Goal: Task Accomplishment & Management: Manage account settings

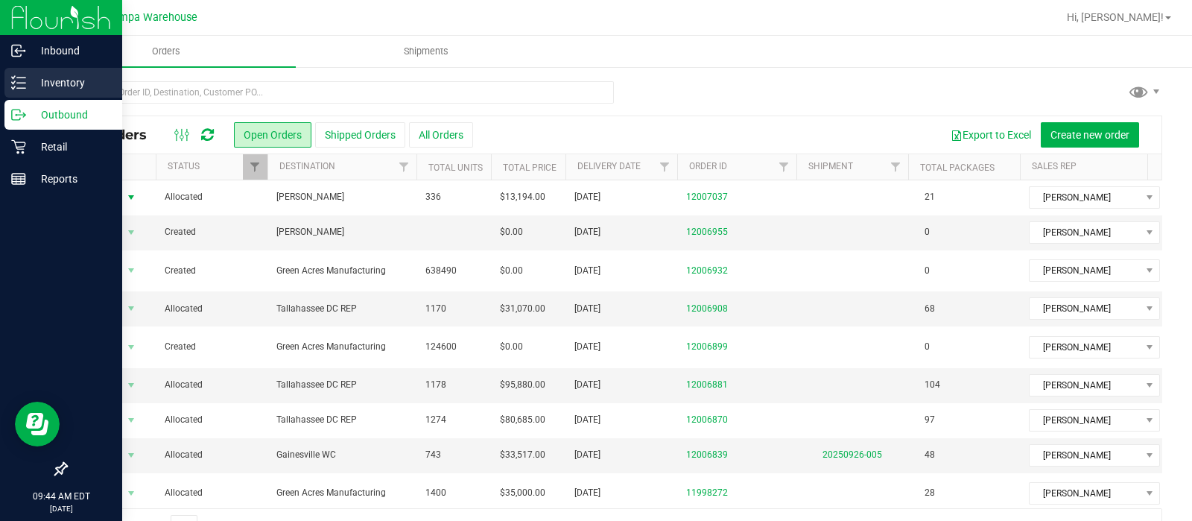
click at [31, 82] on p "Inventory" at bounding box center [70, 83] width 89 height 18
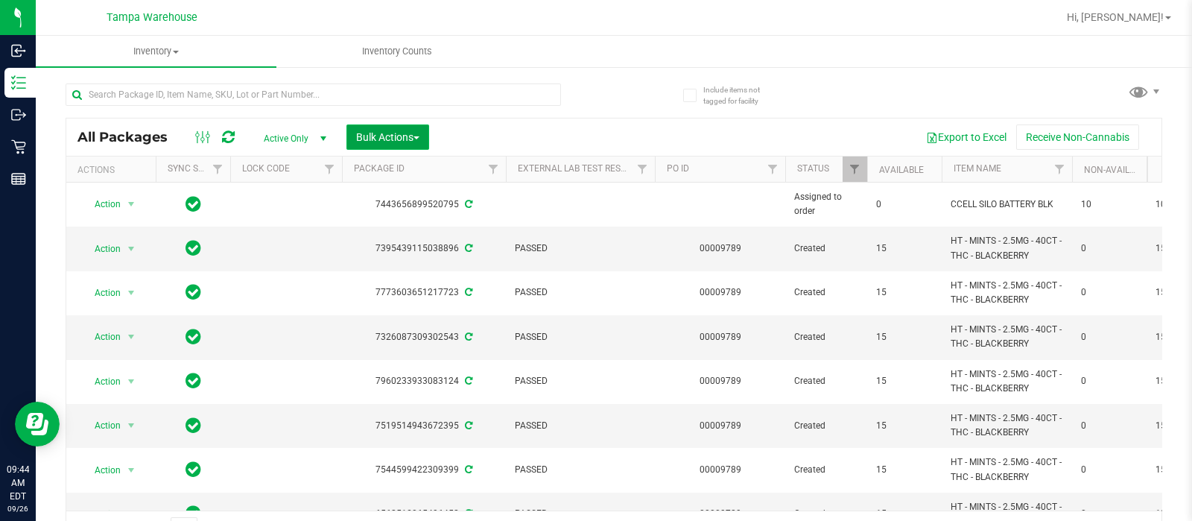
click at [408, 128] on button "Bulk Actions" at bounding box center [388, 136] width 83 height 25
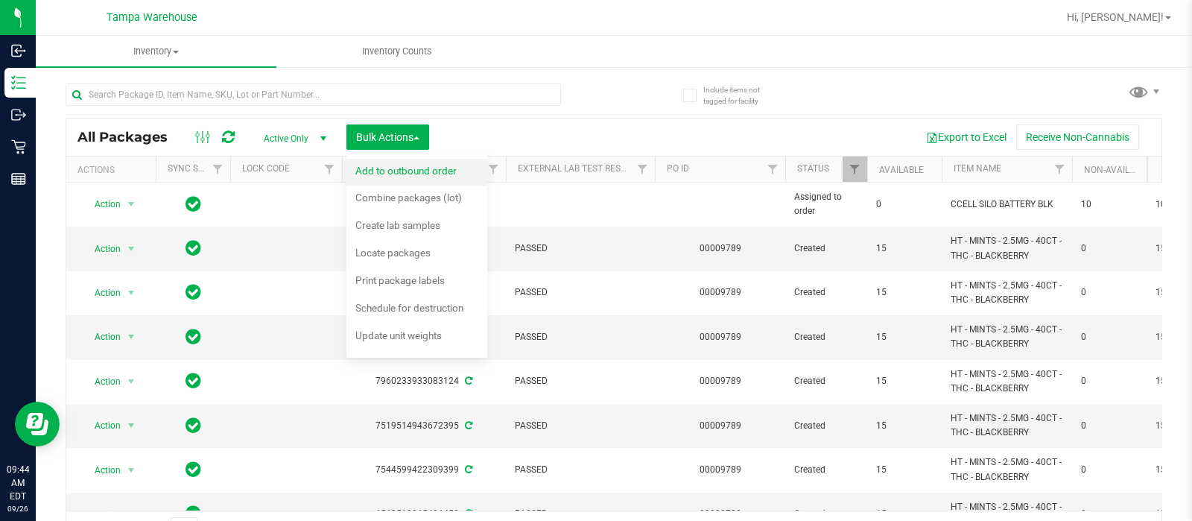
click at [414, 169] on span "Add to outbound order" at bounding box center [405, 171] width 101 height 12
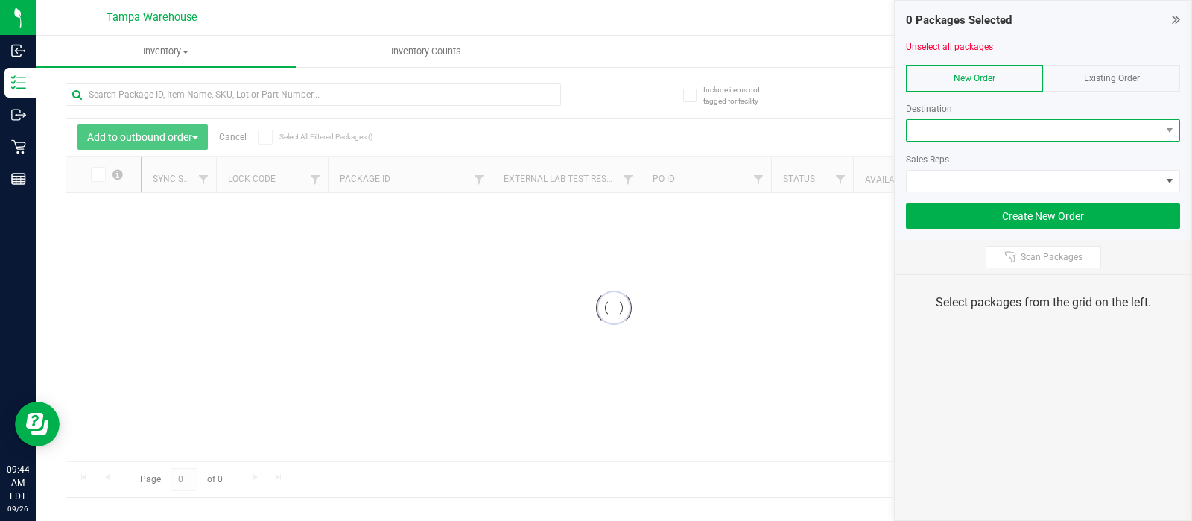
click at [956, 132] on span at bounding box center [1034, 130] width 254 height 21
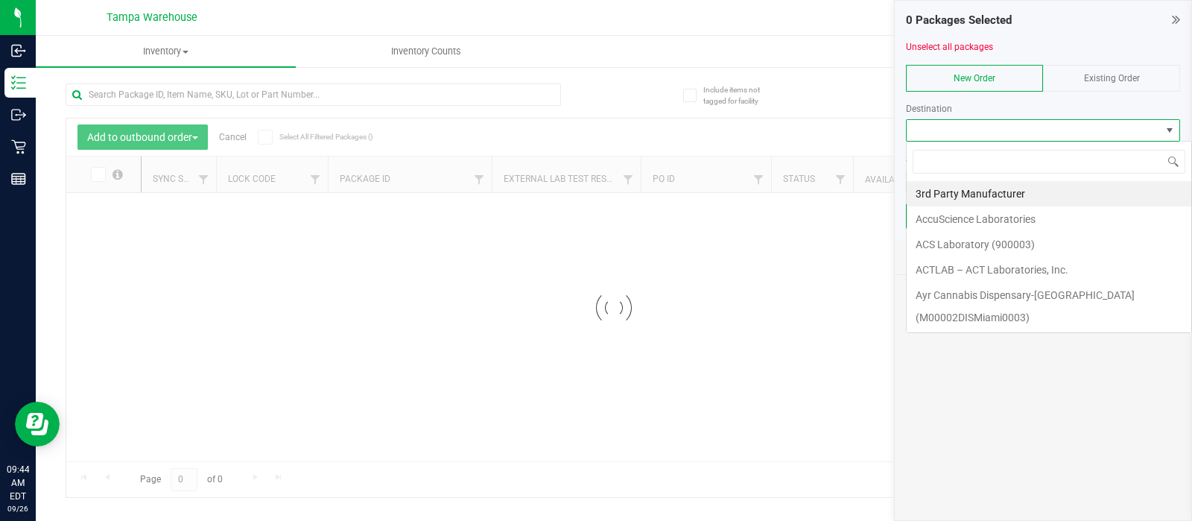
scroll to position [22, 274]
type input "D"
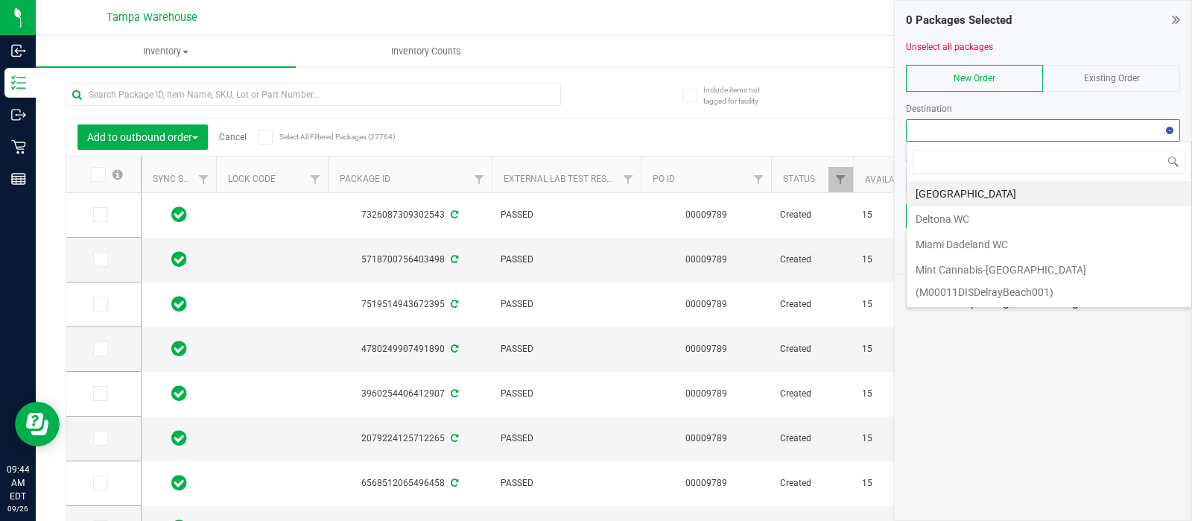
type input "[DATE]"
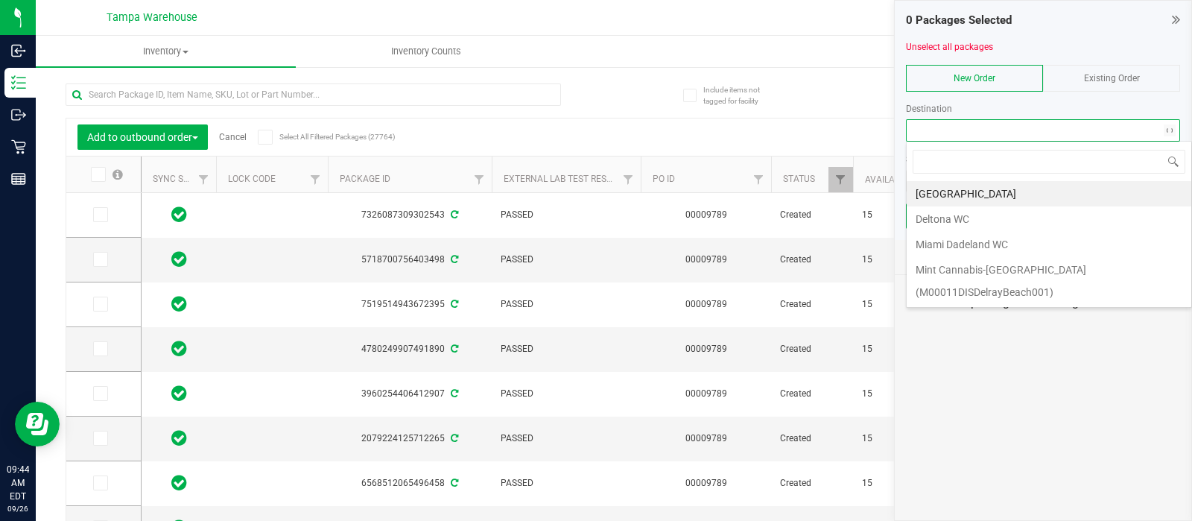
type input "[DATE]"
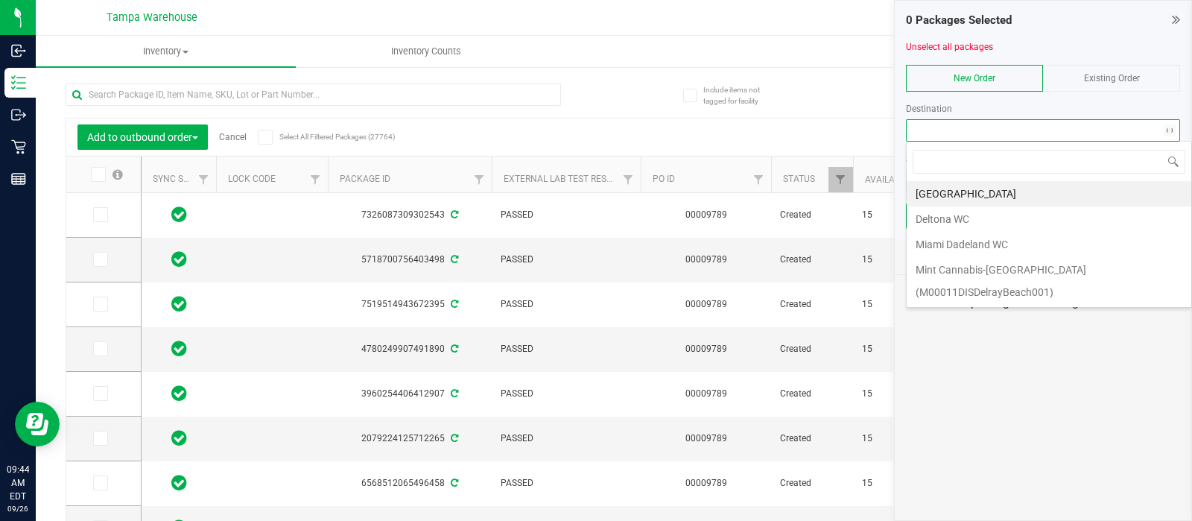
type input "[DATE]"
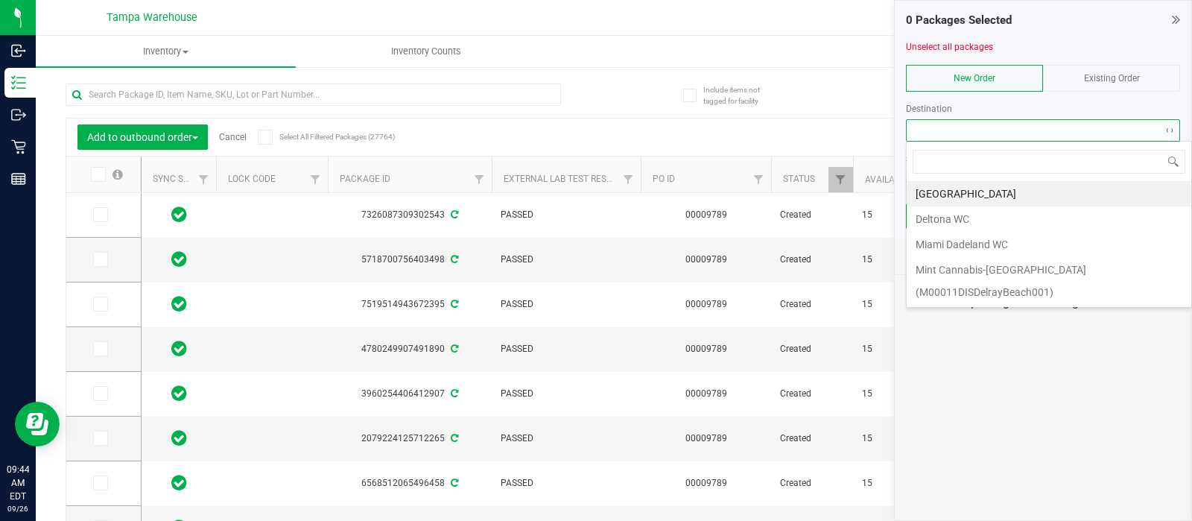
type input "[DATE]"
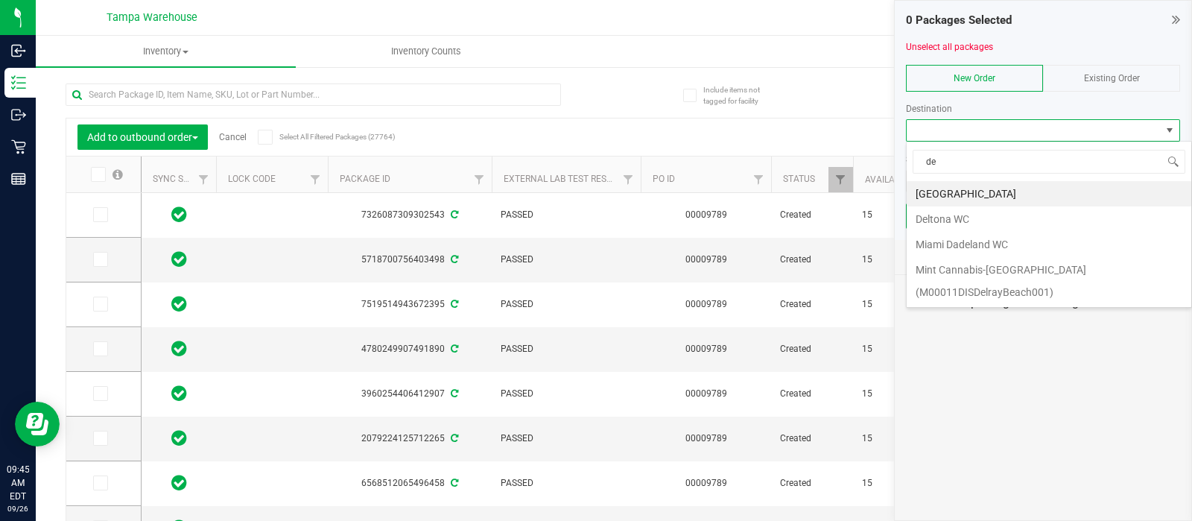
type input "del"
click at [996, 215] on li "Deltona WC" at bounding box center [1049, 218] width 285 height 25
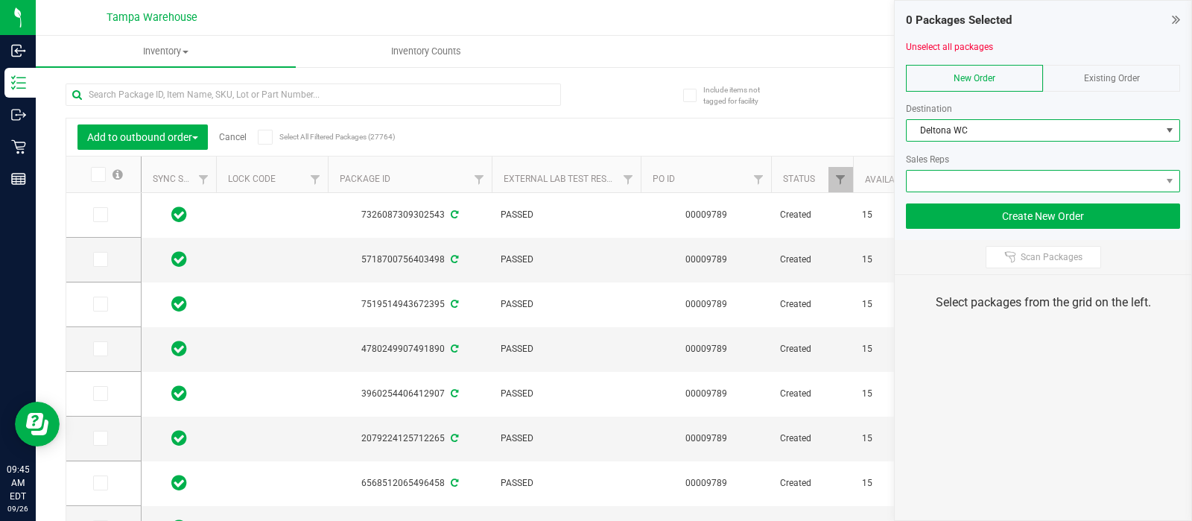
click at [945, 180] on span at bounding box center [1034, 181] width 254 height 21
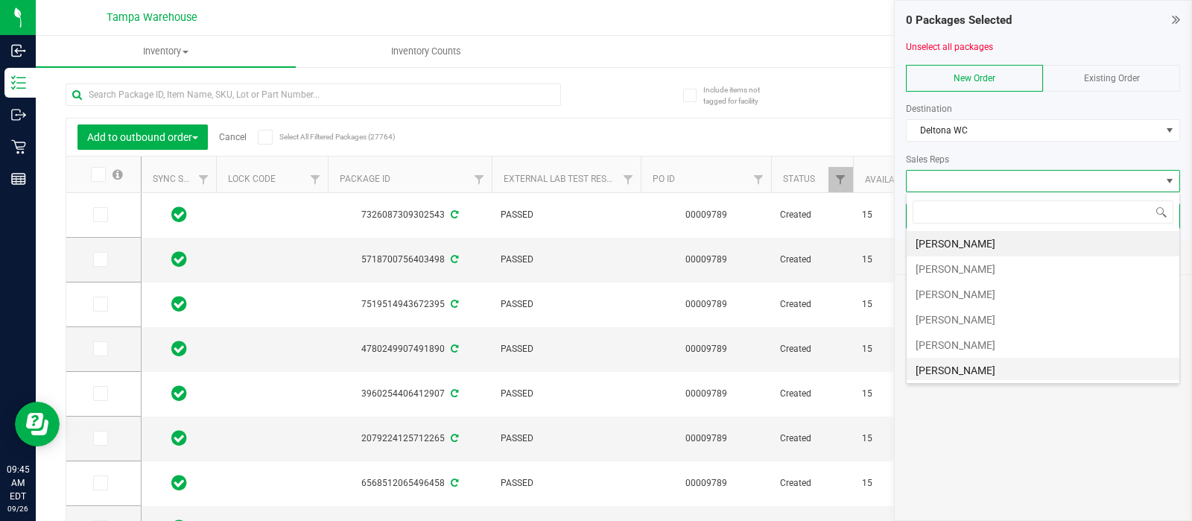
click at [949, 363] on li "[PERSON_NAME]" at bounding box center [1043, 370] width 273 height 25
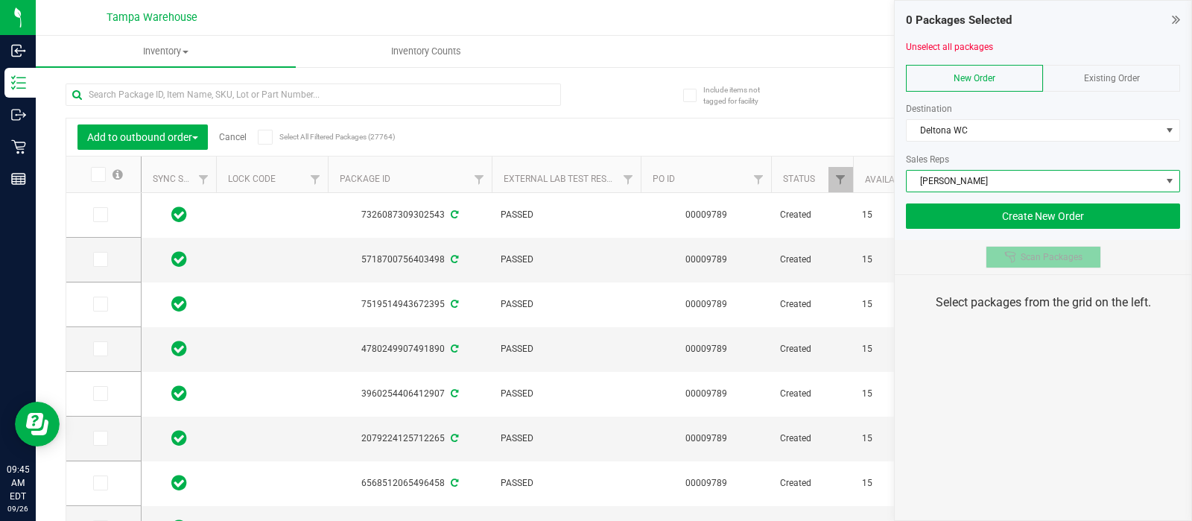
click at [1019, 262] on button "Scan Packages" at bounding box center [1044, 257] width 116 height 22
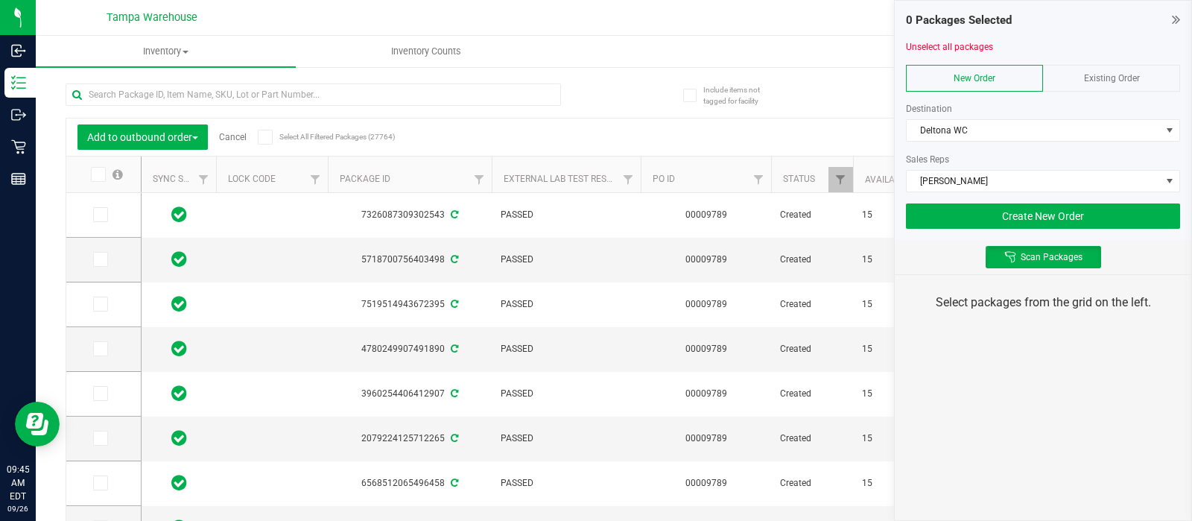
click at [937, 251] on div "Scan Packages" at bounding box center [1043, 257] width 297 height 34
drag, startPoint x: 937, startPoint y: 251, endPoint x: 902, endPoint y: 237, distance: 37.1
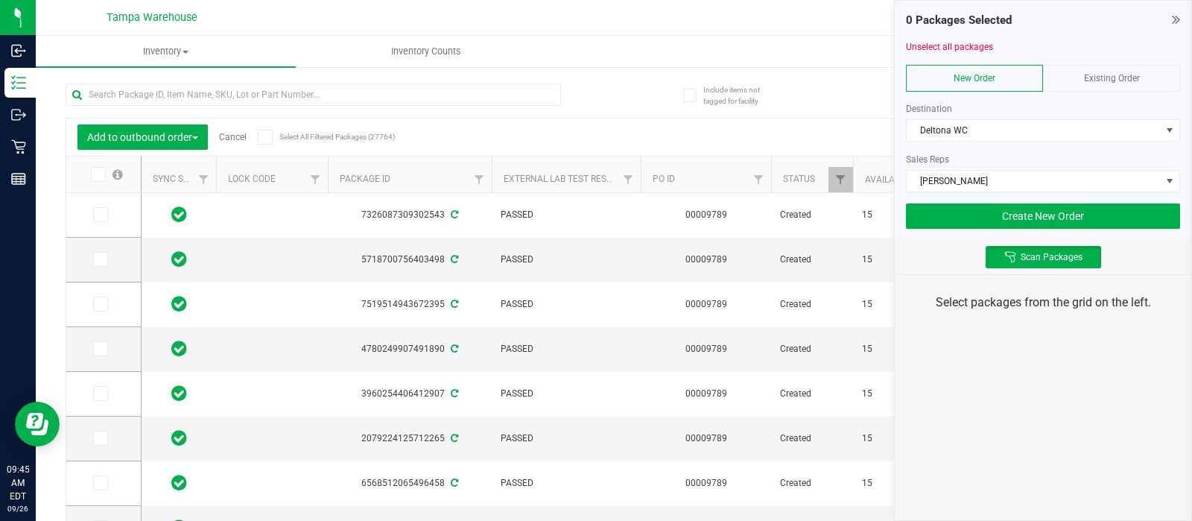
click at [902, 237] on div "0 Packages Selected Unselect all packages New Order Existing Order Destination …" at bounding box center [1043, 260] width 298 height 521
click at [902, 237] on div "0 Packages Selected Unselect all packages New Order Existing Order Destination …" at bounding box center [1043, 120] width 297 height 239
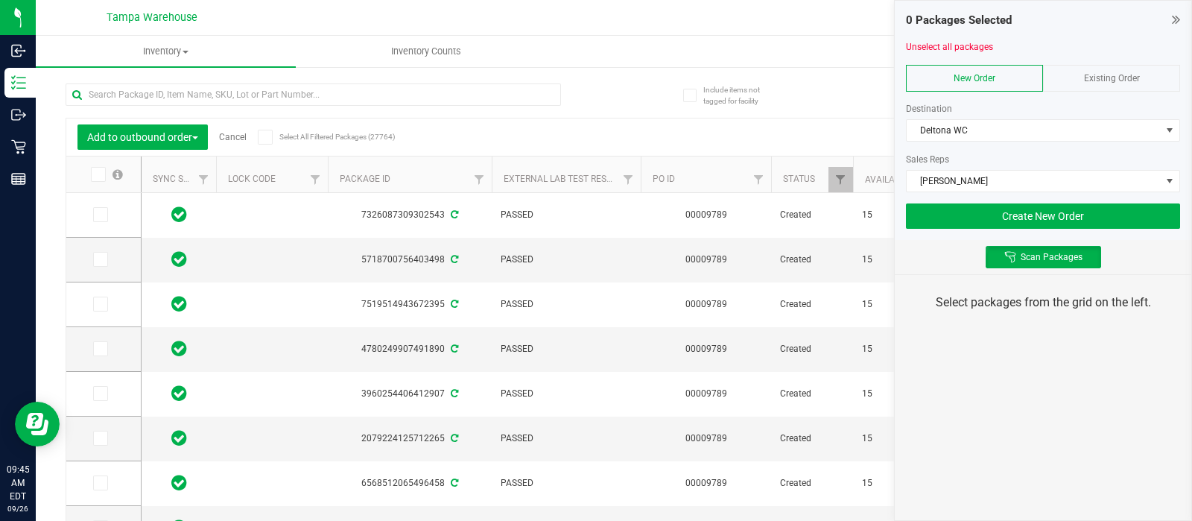
click at [902, 237] on div "0 Packages Selected Unselect all packages New Order Existing Order Destination …" at bounding box center [1043, 120] width 297 height 239
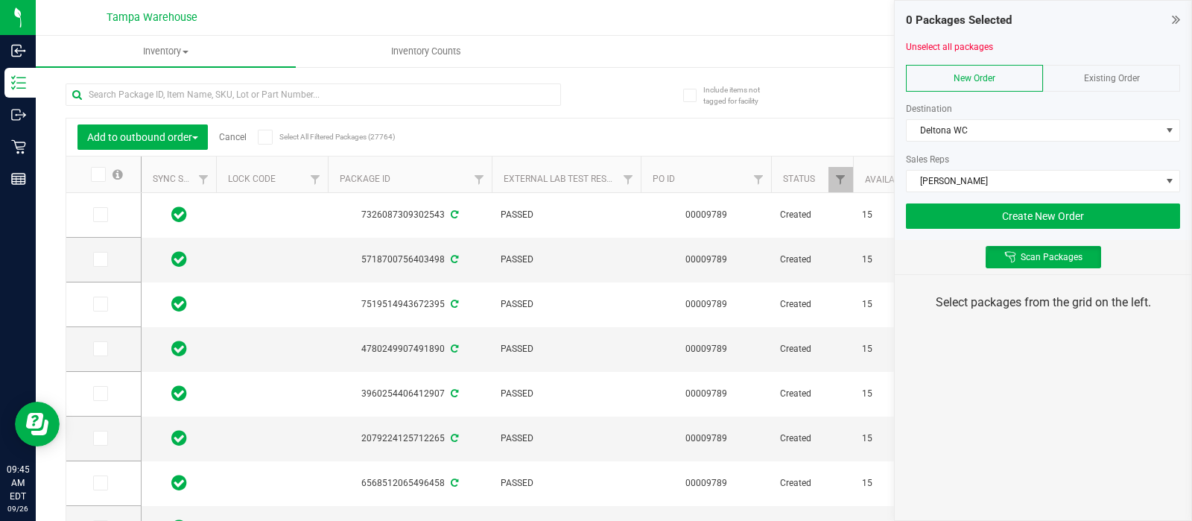
click at [902, 237] on div "0 Packages Selected Unselect all packages New Order Existing Order Destination …" at bounding box center [1043, 120] width 297 height 239
drag, startPoint x: 902, startPoint y: 237, endPoint x: 950, endPoint y: 266, distance: 55.9
click at [862, 225] on all-packages "Include items not tagged for facility Add to outbound order Cancel Select All F…" at bounding box center [614, 313] width 1097 height 488
click at [862, 225] on td "15" at bounding box center [890, 215] width 75 height 45
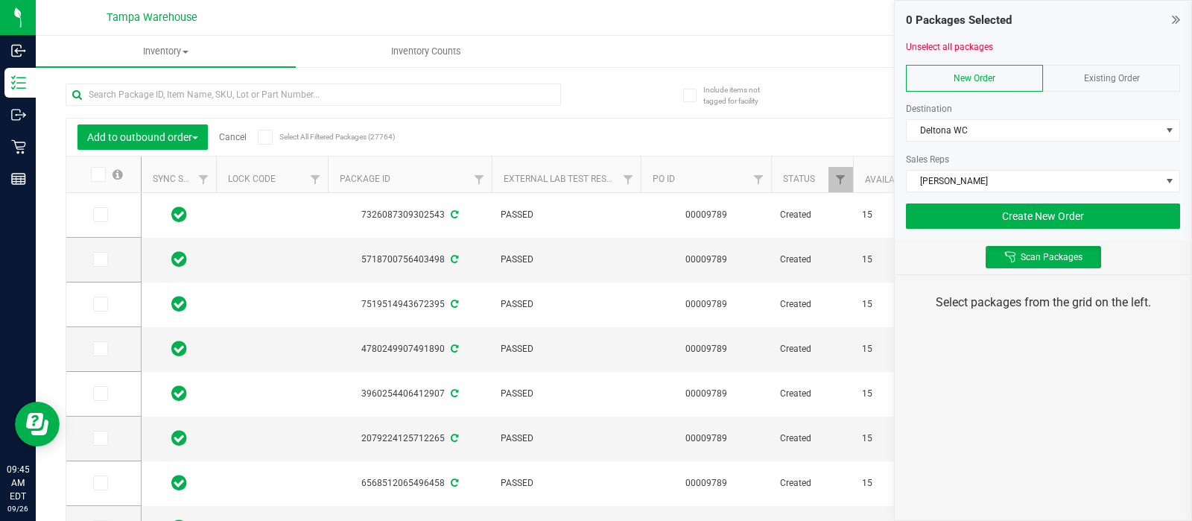
click at [862, 225] on td "15" at bounding box center [890, 215] width 75 height 45
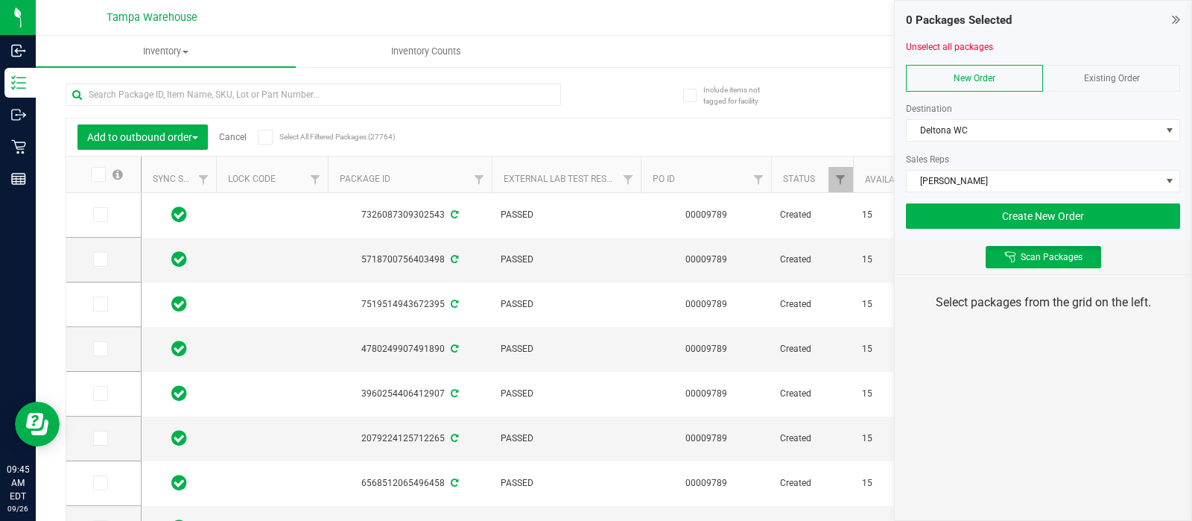
click at [862, 225] on td "15" at bounding box center [890, 215] width 75 height 45
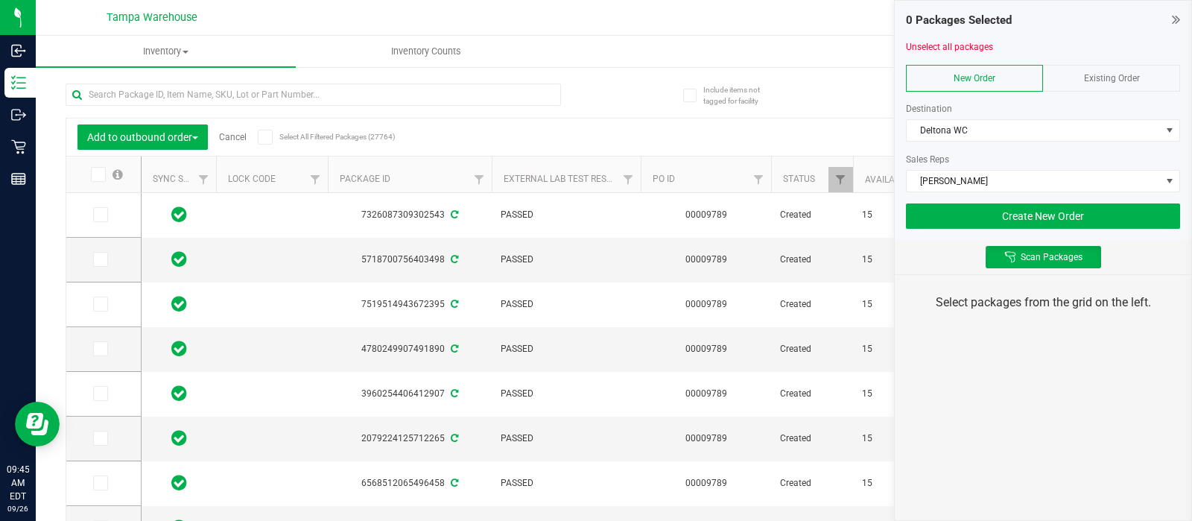
click at [862, 225] on td "15" at bounding box center [890, 215] width 75 height 45
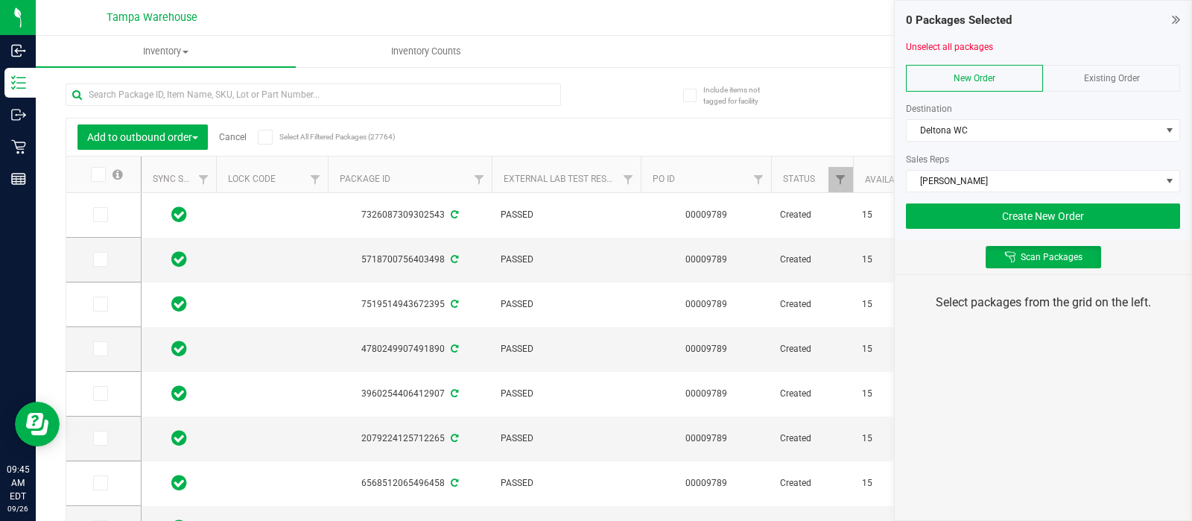
click at [862, 225] on td "15" at bounding box center [890, 215] width 75 height 45
click at [950, 266] on div "Scan Packages" at bounding box center [1043, 257] width 297 height 34
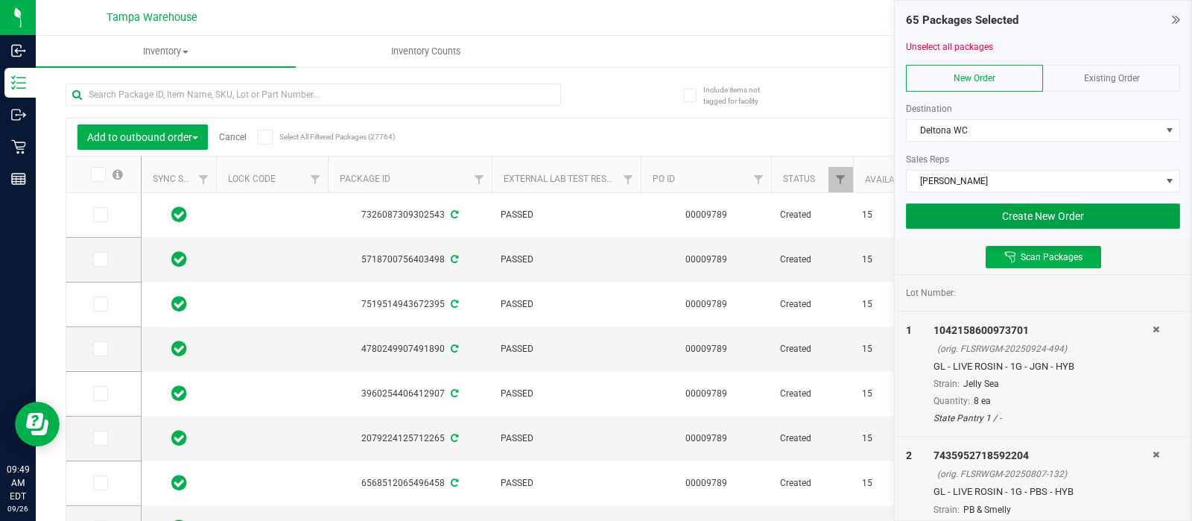
click at [975, 213] on button "Create New Order" at bounding box center [1043, 215] width 274 height 25
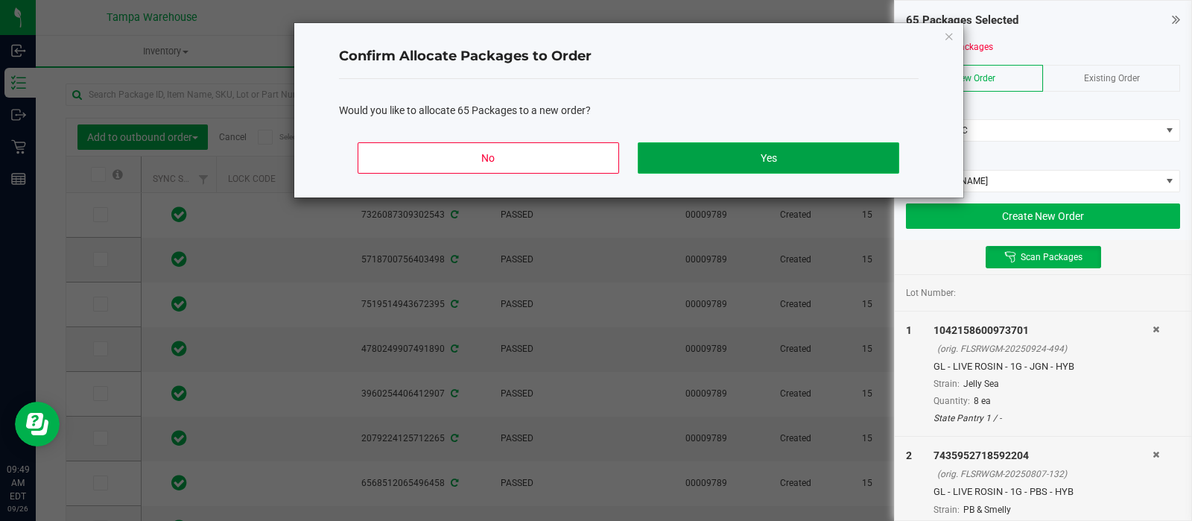
click at [742, 159] on button "Yes" at bounding box center [768, 157] width 261 height 31
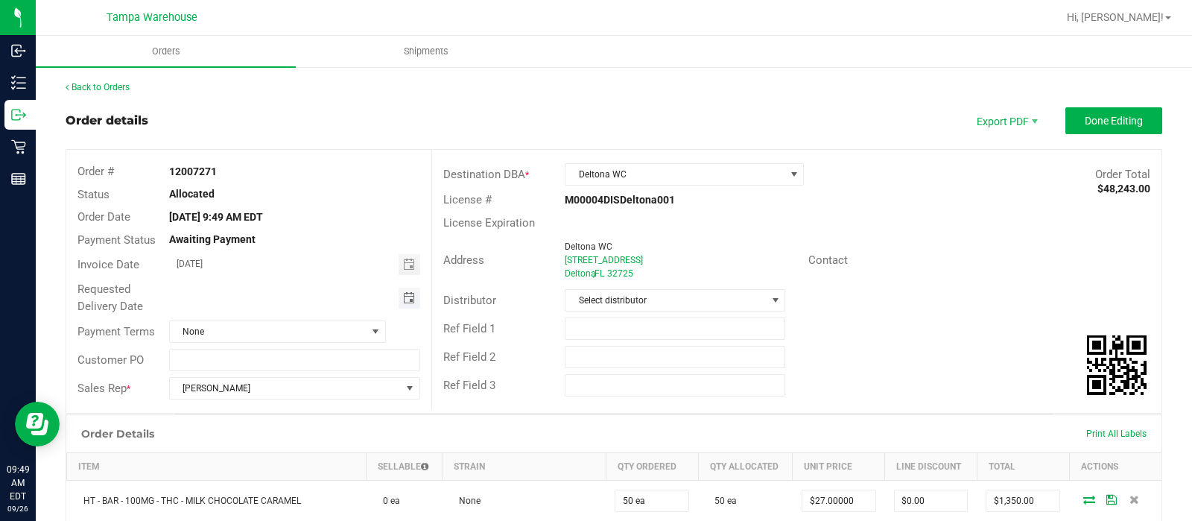
click at [406, 292] on span "Toggle calendar" at bounding box center [409, 298] width 12 height 12
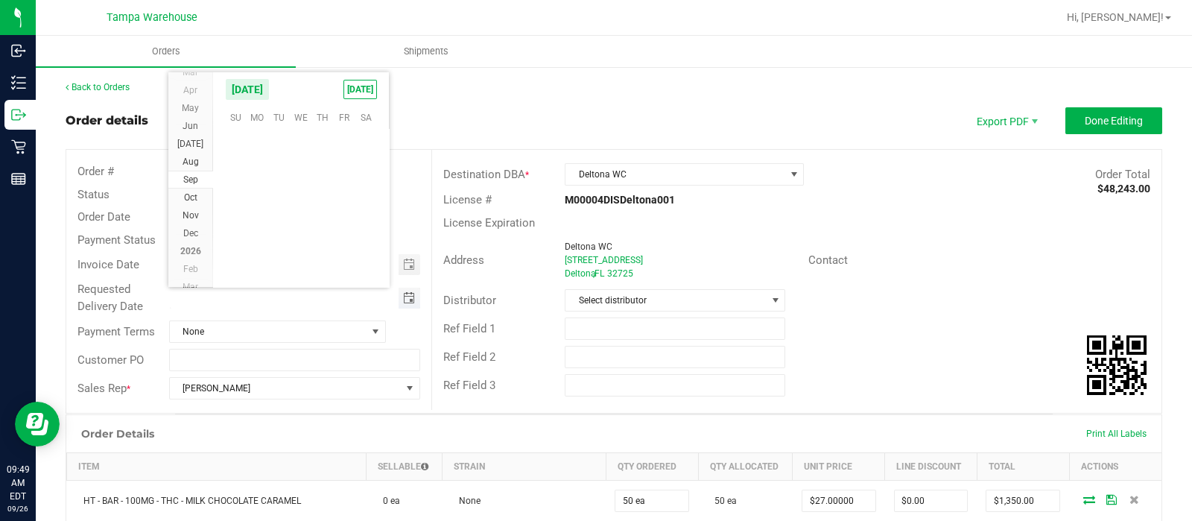
scroll to position [241694, 0]
click at [260, 233] on span "29" at bounding box center [258, 231] width 22 height 23
type input "[DATE]"
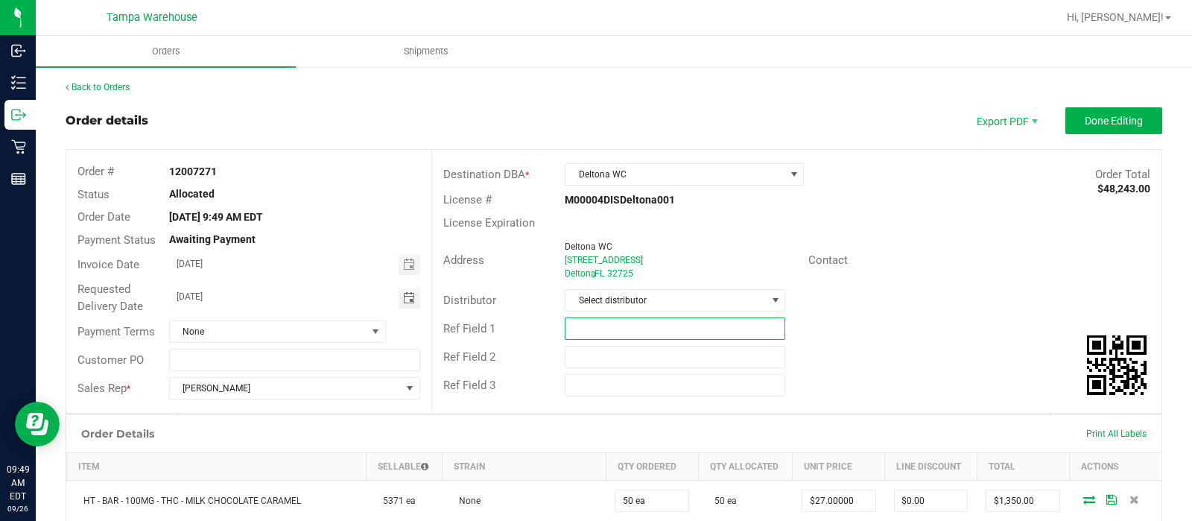
click at [592, 334] on input "text" at bounding box center [675, 328] width 221 height 22
type input "DLT WC"
click at [575, 356] on input "text" at bounding box center [675, 357] width 221 height 22
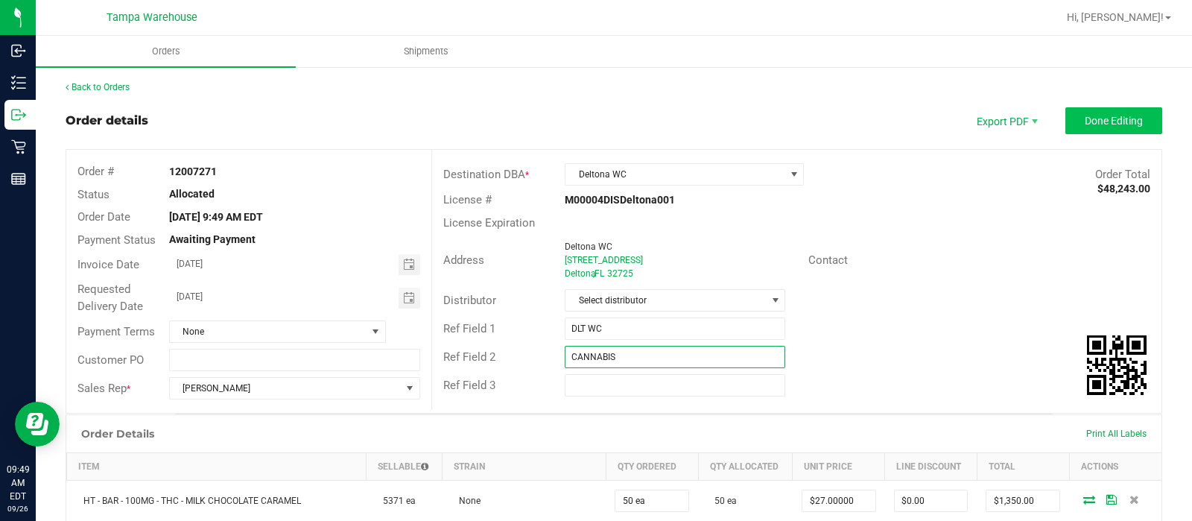
type input "CANNABIS"
click at [1097, 110] on button "Done Editing" at bounding box center [1114, 120] width 97 height 27
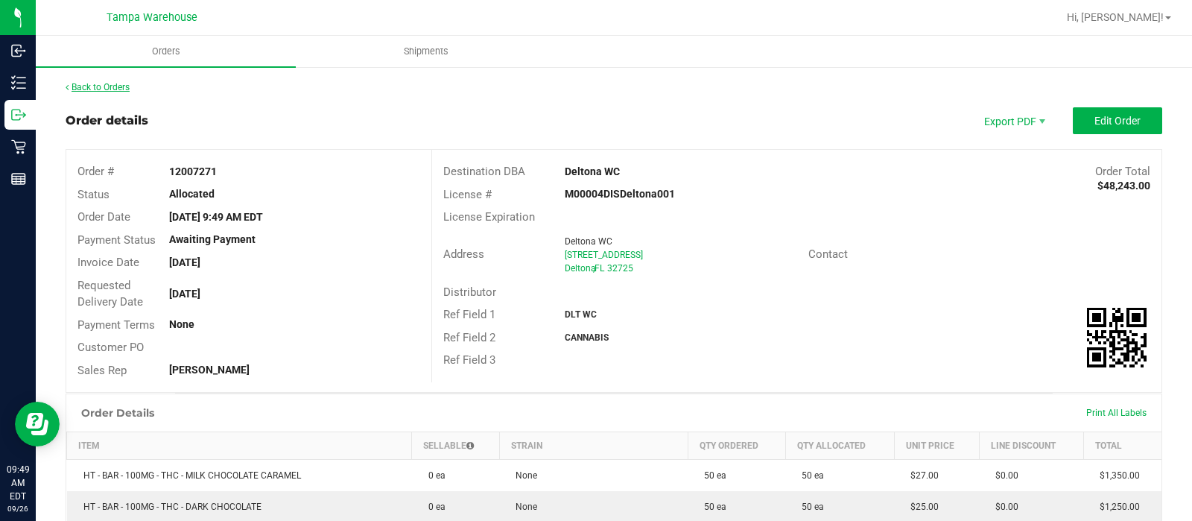
click at [108, 86] on link "Back to Orders" at bounding box center [98, 87] width 64 height 10
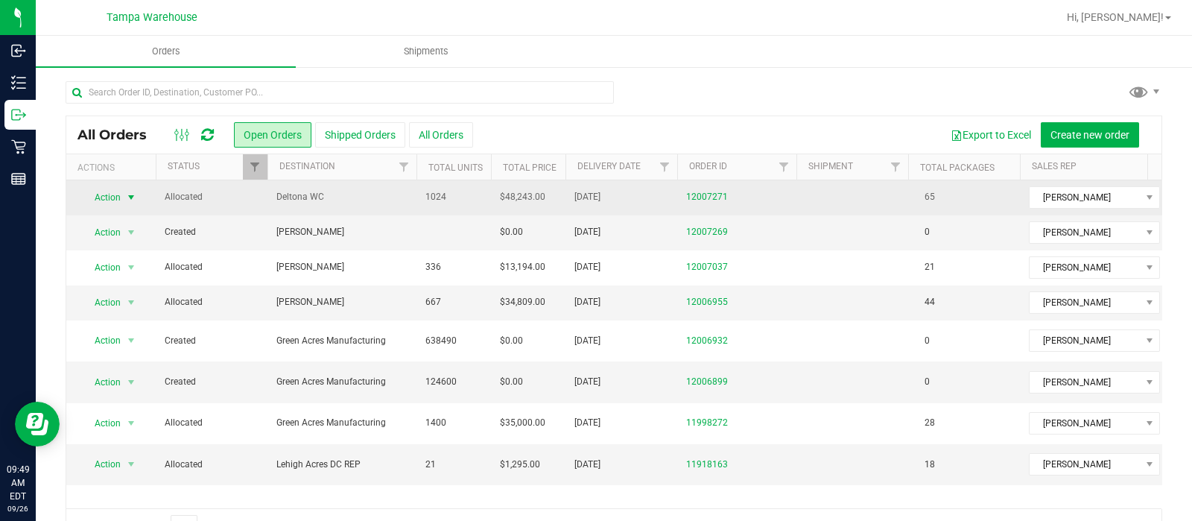
click at [115, 198] on span "Action" at bounding box center [101, 197] width 40 height 21
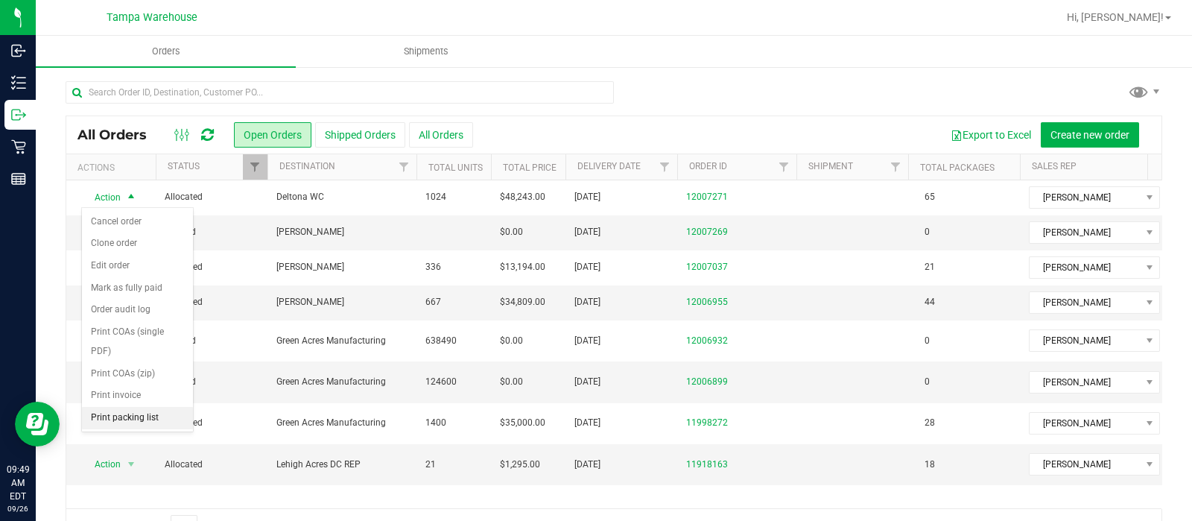
click at [134, 411] on li "Print packing list" at bounding box center [137, 418] width 111 height 22
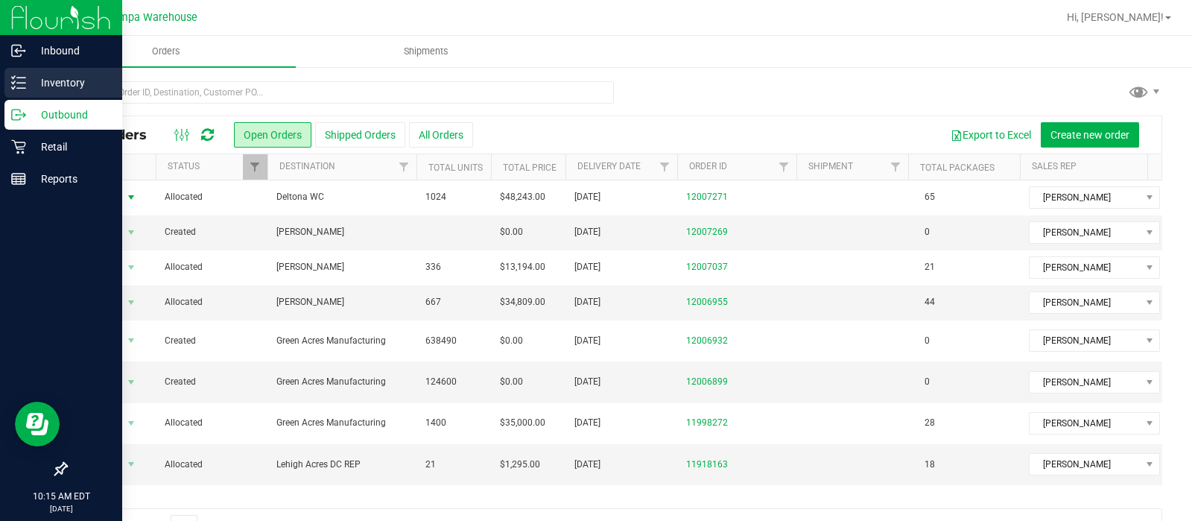
click at [20, 74] on div "Inventory" at bounding box center [63, 83] width 118 height 30
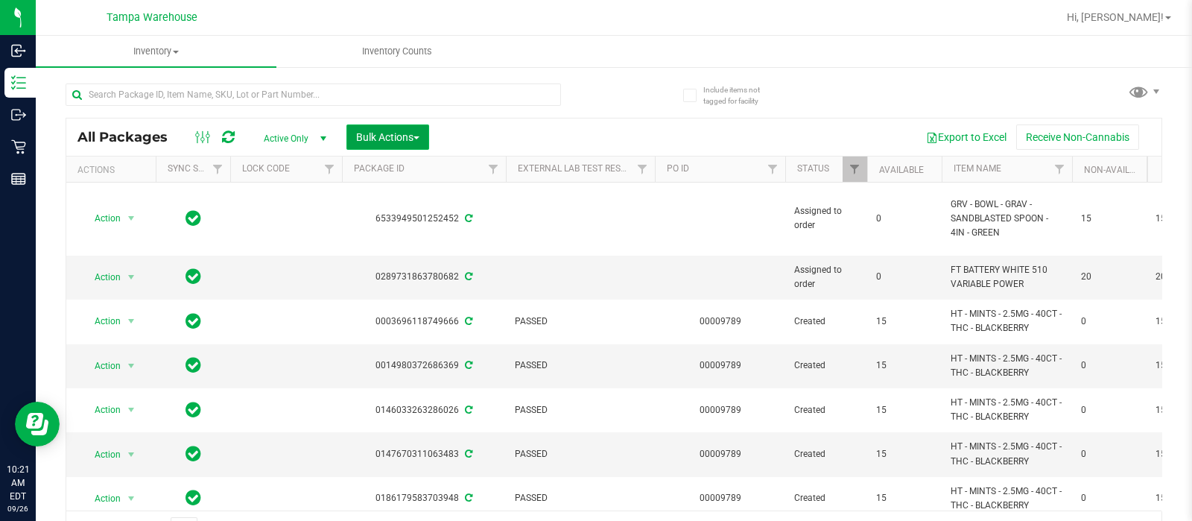
click at [387, 139] on span "Bulk Actions" at bounding box center [387, 137] width 63 height 12
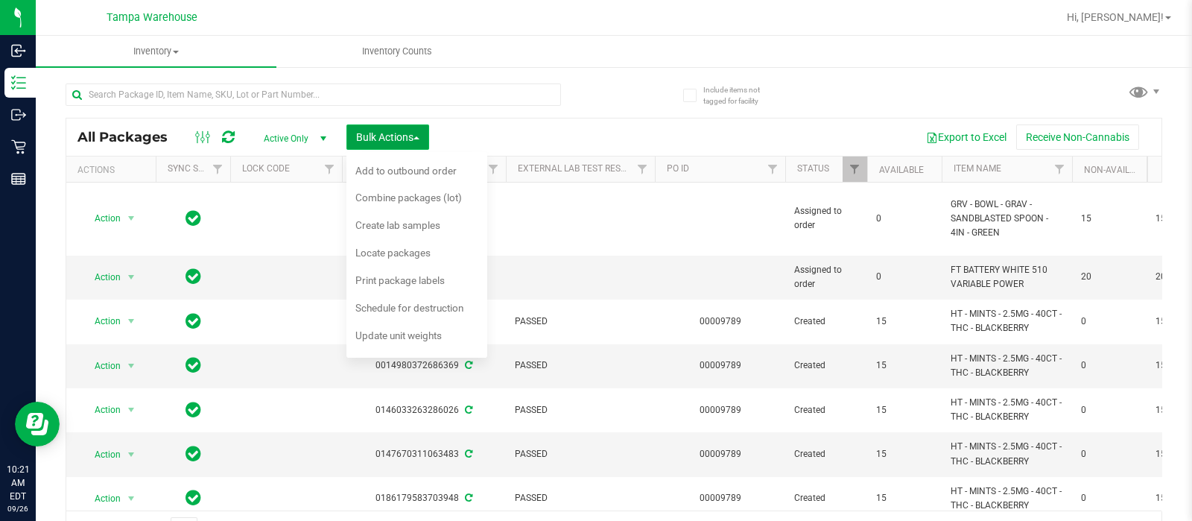
drag, startPoint x: 387, startPoint y: 139, endPoint x: 372, endPoint y: 135, distance: 15.6
click at [372, 135] on span "Bulk Actions" at bounding box center [387, 137] width 63 height 12
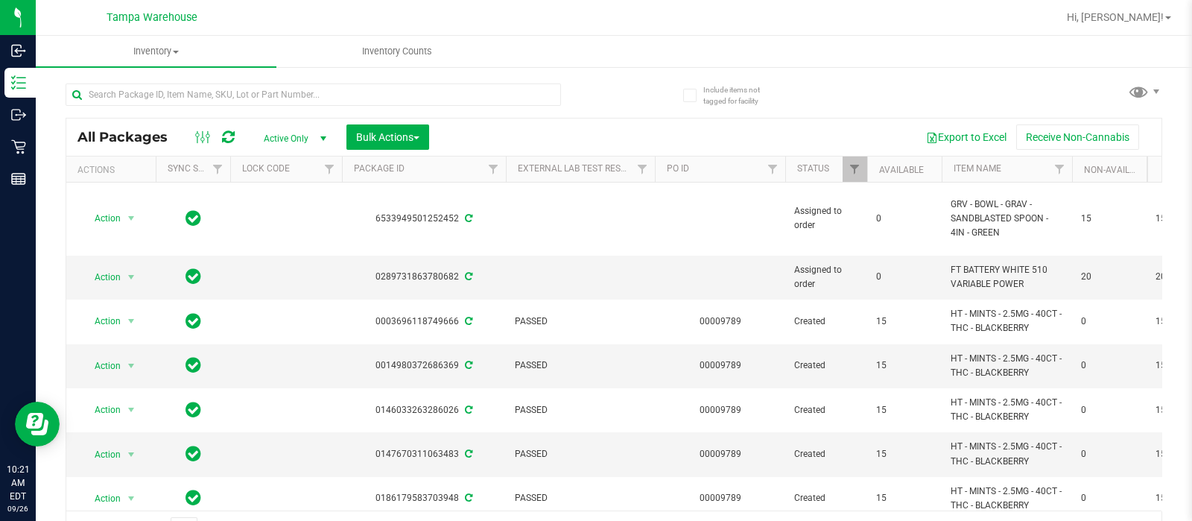
click at [384, 151] on div "All Packages Active Only Active Only Lab Samples Locked All External Internal B…" at bounding box center [613, 136] width 1095 height 37
click at [414, 137] on span "Bulk Actions" at bounding box center [387, 137] width 63 height 12
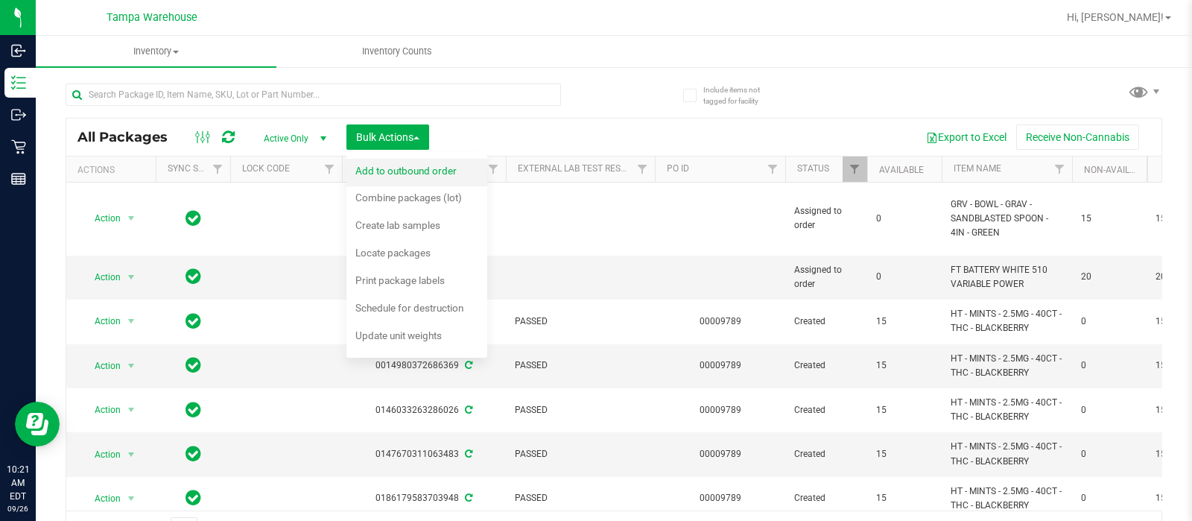
click at [421, 168] on span "Add to outbound order" at bounding box center [405, 171] width 101 height 12
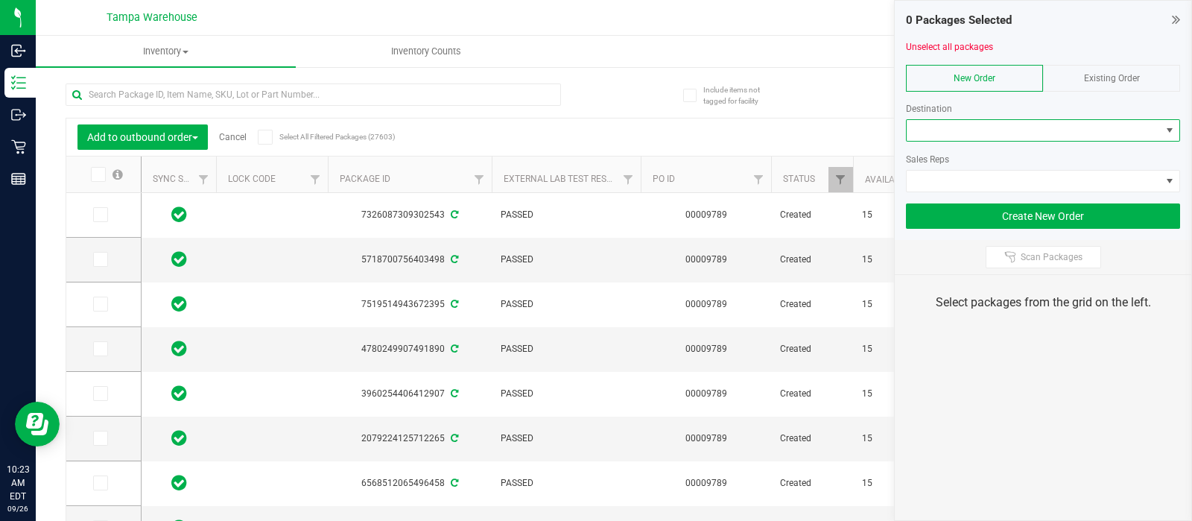
click at [935, 125] on span at bounding box center [1034, 130] width 254 height 21
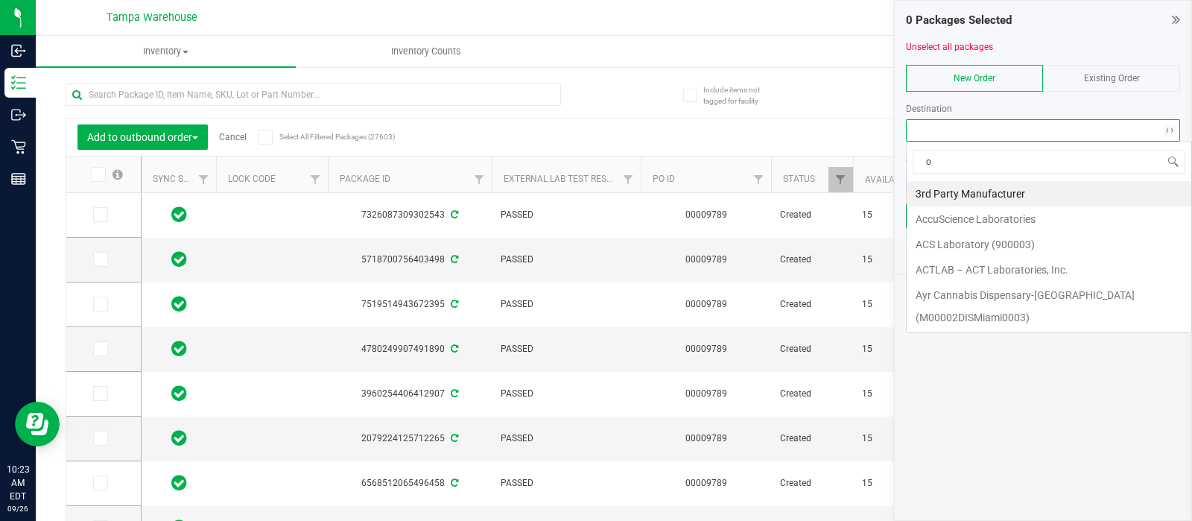
scroll to position [22, 274]
type input "orl"
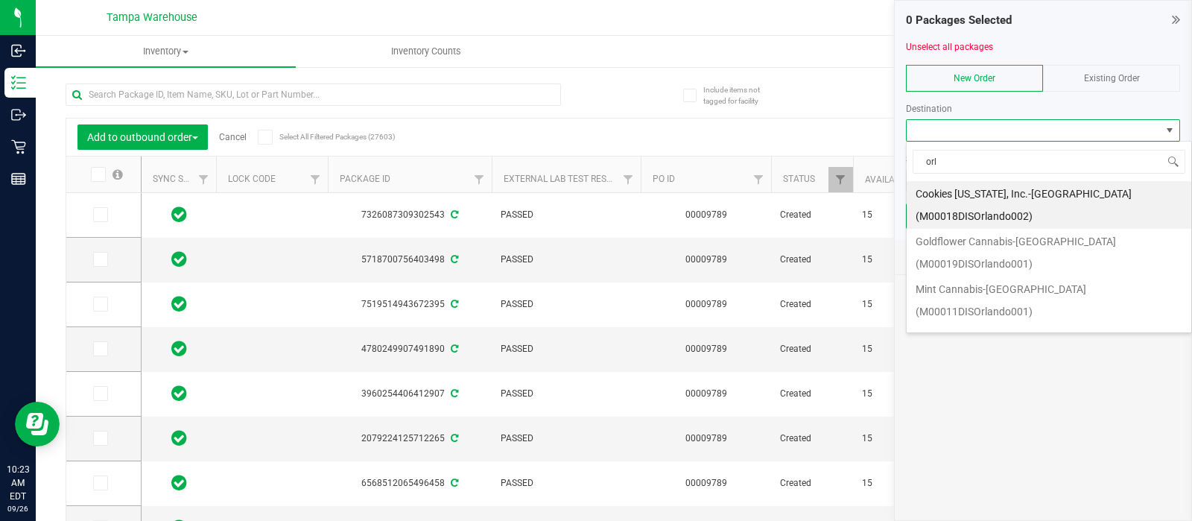
drag, startPoint x: 1192, startPoint y: 244, endPoint x: 1191, endPoint y: 257, distance: 12.7
click at [1191, 257] on div "orl Cookies [US_STATE], Inc.-[GEOGRAPHIC_DATA] (M00018DISOrlando002) Goldflower…" at bounding box center [1049, 237] width 286 height 192
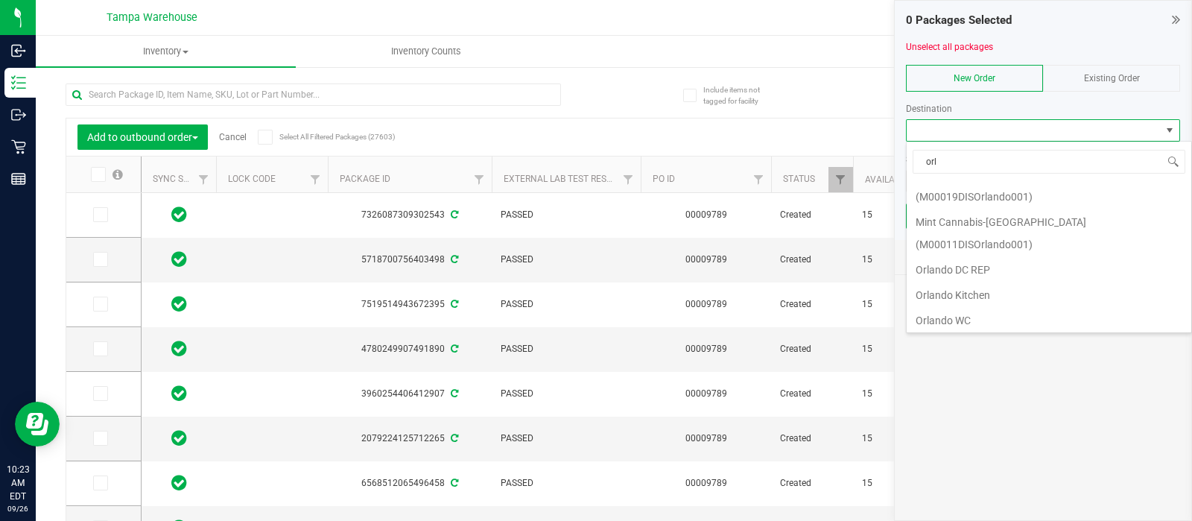
scroll to position [74, 0]
click at [977, 301] on li "Orlando WC" at bounding box center [1049, 313] width 285 height 25
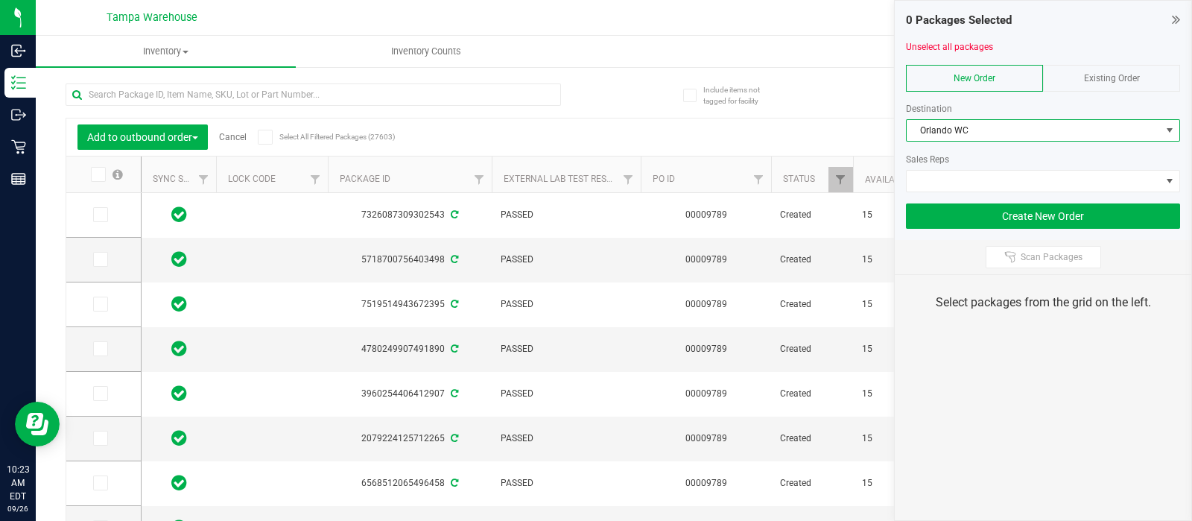
click at [920, 168] on div "Sales Reps" at bounding box center [1043, 167] width 274 height 51
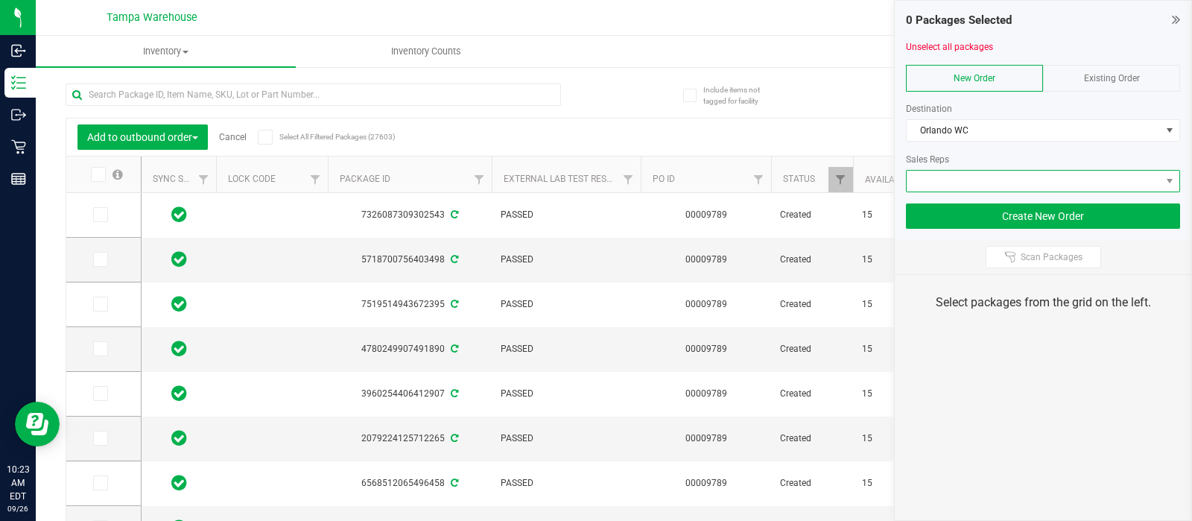
click at [927, 191] on span at bounding box center [1043, 181] width 274 height 22
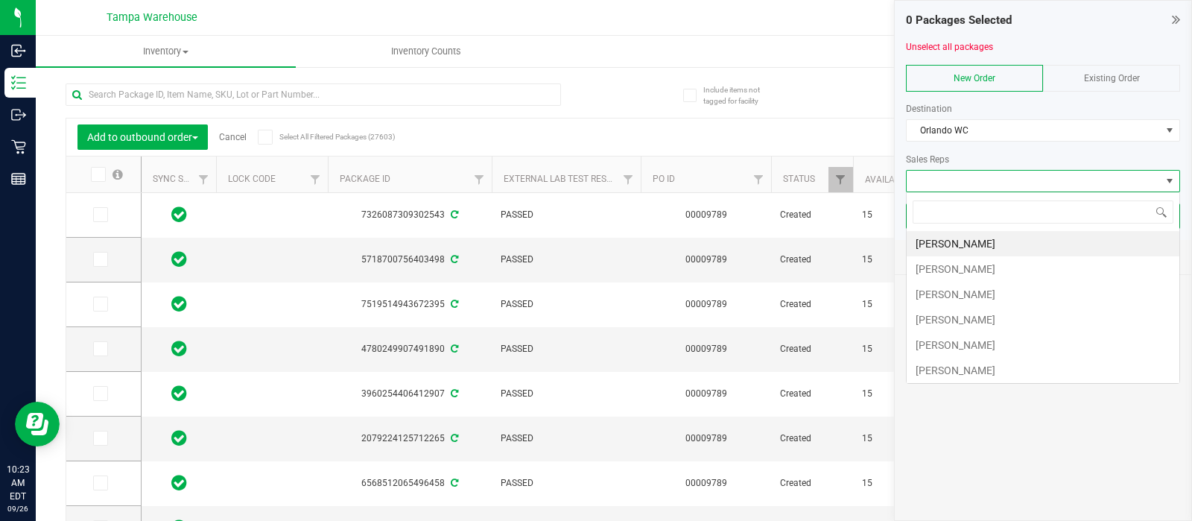
scroll to position [22, 274]
click at [950, 377] on li "[PERSON_NAME]" at bounding box center [1043, 370] width 273 height 25
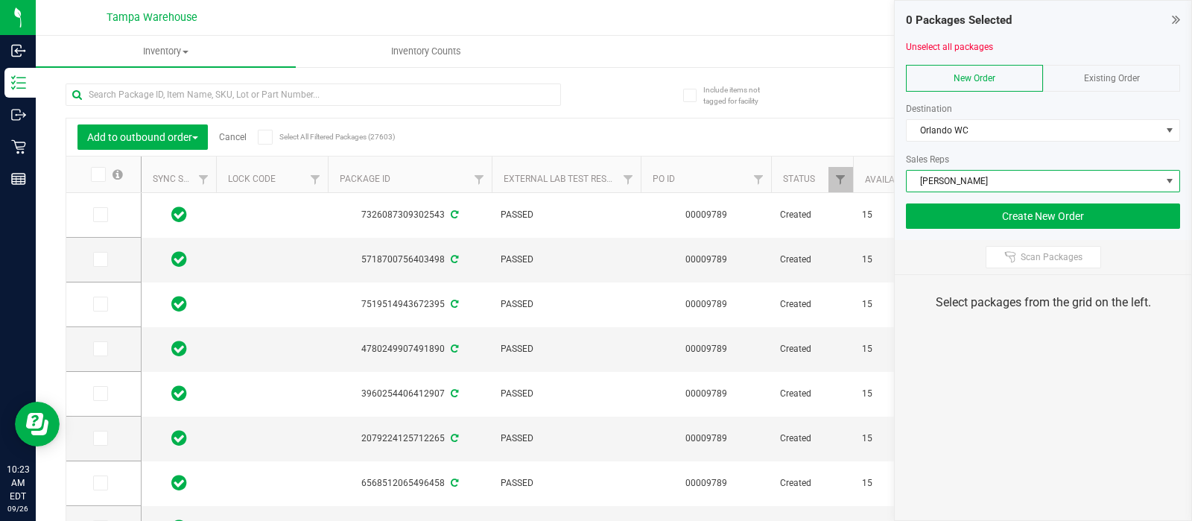
click at [1037, 270] on div "Scan Packages" at bounding box center [1043, 257] width 297 height 34
click at [1077, 240] on div "Scan Packages" at bounding box center [1043, 257] width 297 height 34
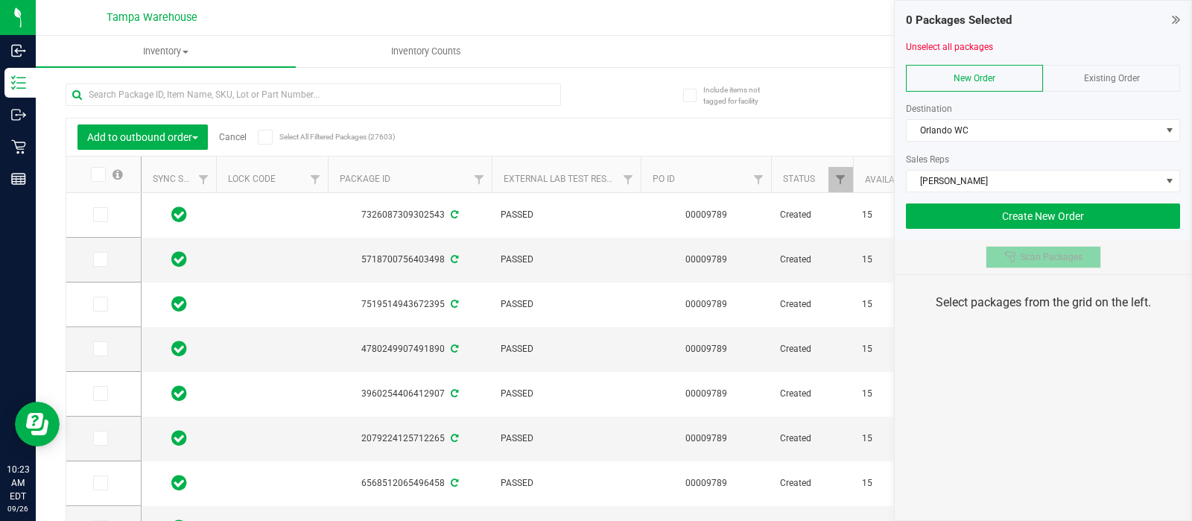
click at [1028, 257] on span "Scan Packages" at bounding box center [1052, 257] width 62 height 12
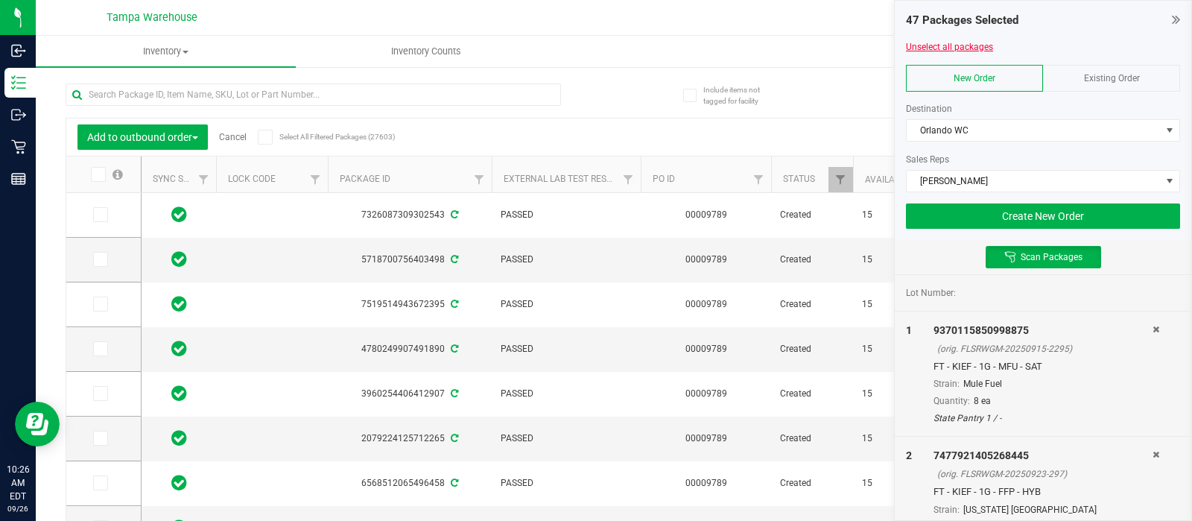
click at [923, 42] on link "Unselect all packages" at bounding box center [949, 47] width 87 height 10
click at [1061, 206] on button "Create New Order" at bounding box center [1043, 215] width 274 height 25
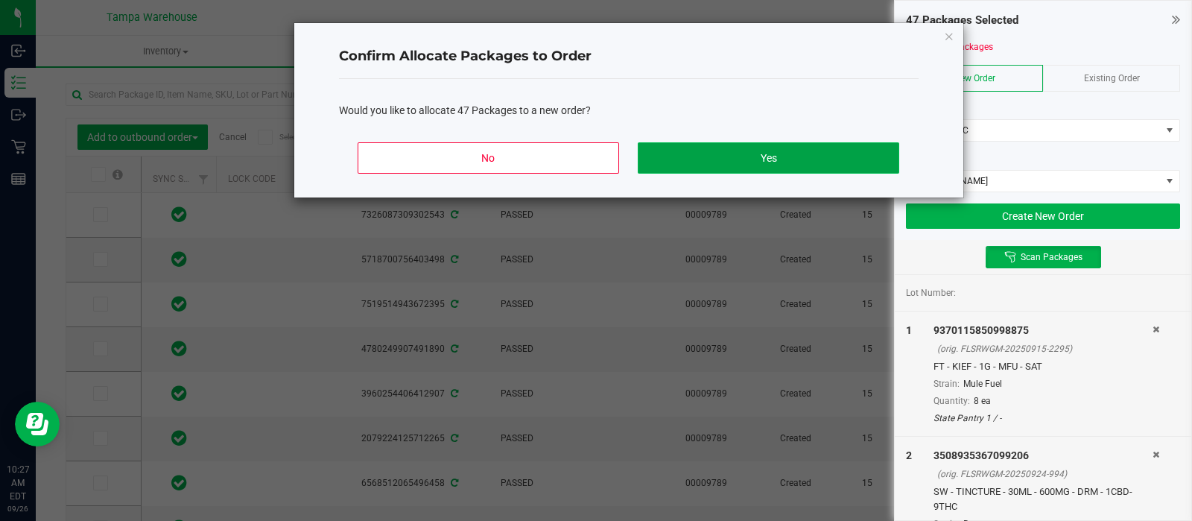
click at [847, 165] on button "Yes" at bounding box center [768, 157] width 261 height 31
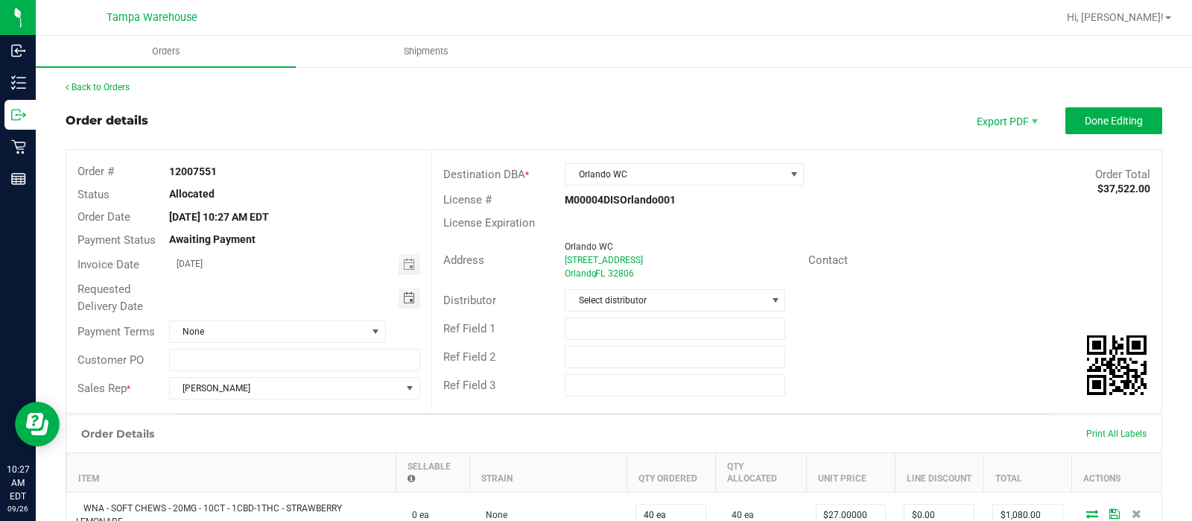
click at [404, 303] on span "Toggle calendar" at bounding box center [409, 298] width 12 height 12
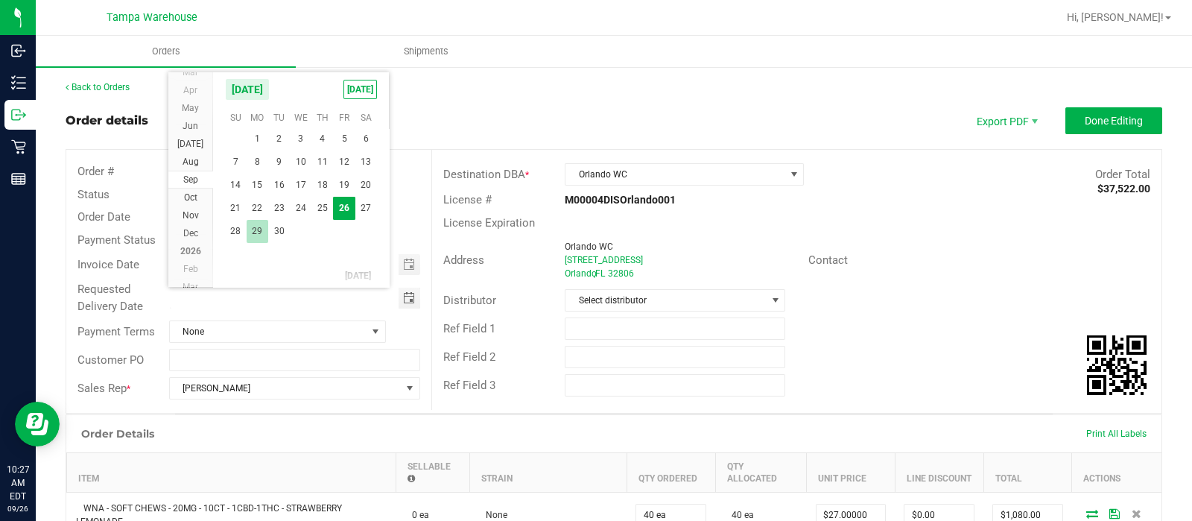
click at [259, 234] on span "29" at bounding box center [258, 231] width 22 height 23
type input "[DATE]"
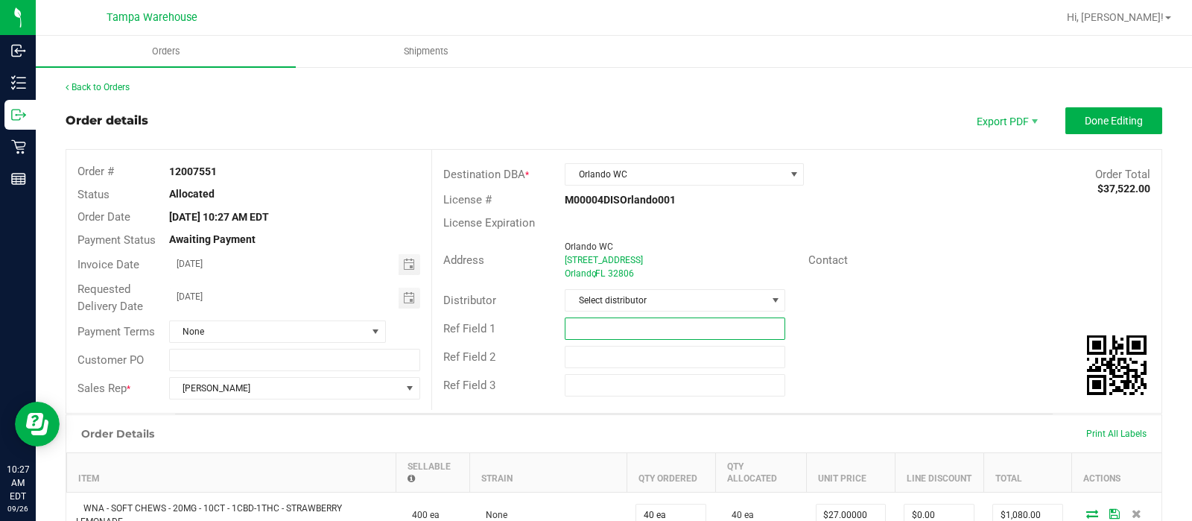
click at [595, 324] on input "text" at bounding box center [675, 328] width 221 height 22
type input "ORL WC"
click at [596, 379] on input "text" at bounding box center [675, 385] width 221 height 22
type input "O"
click at [610, 364] on input "ORL WC" at bounding box center [675, 357] width 221 height 22
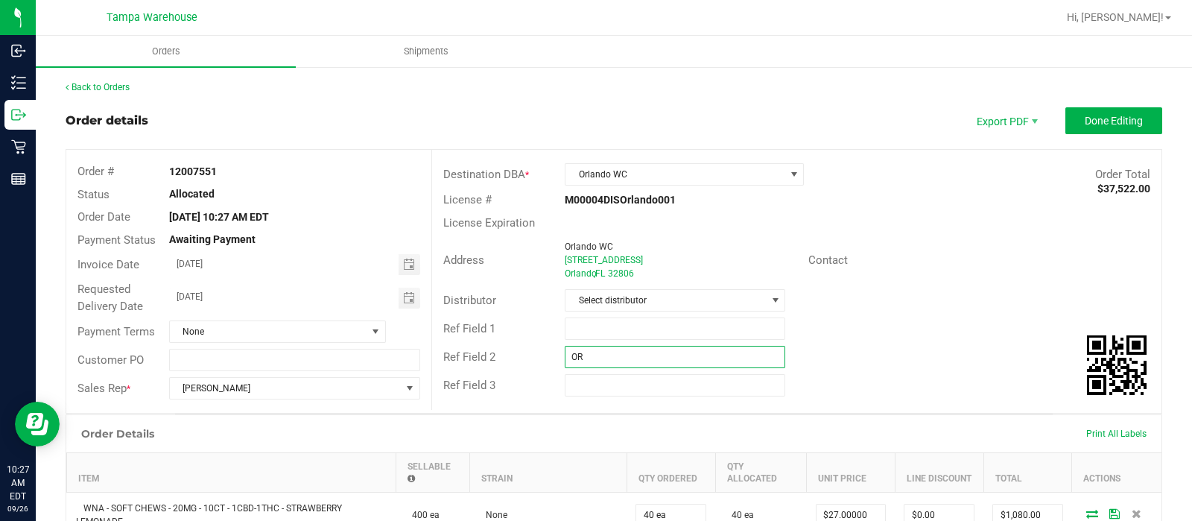
type input "O"
click at [584, 330] on input "text" at bounding box center [675, 328] width 221 height 22
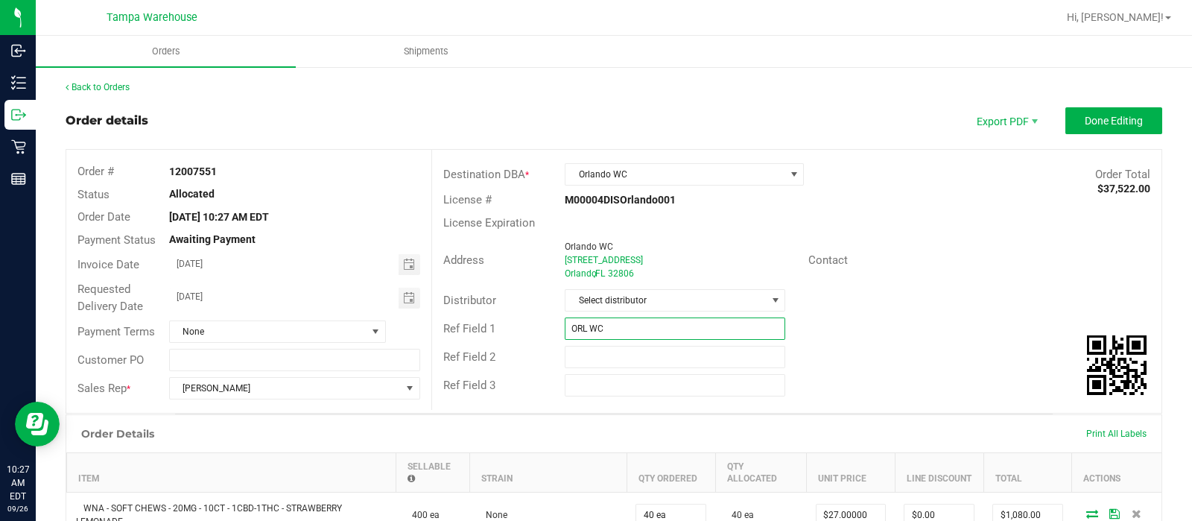
type input "ORL WC"
click at [584, 344] on div "Ref Field 2" at bounding box center [797, 357] width 730 height 28
click at [585, 358] on input "text" at bounding box center [675, 357] width 221 height 22
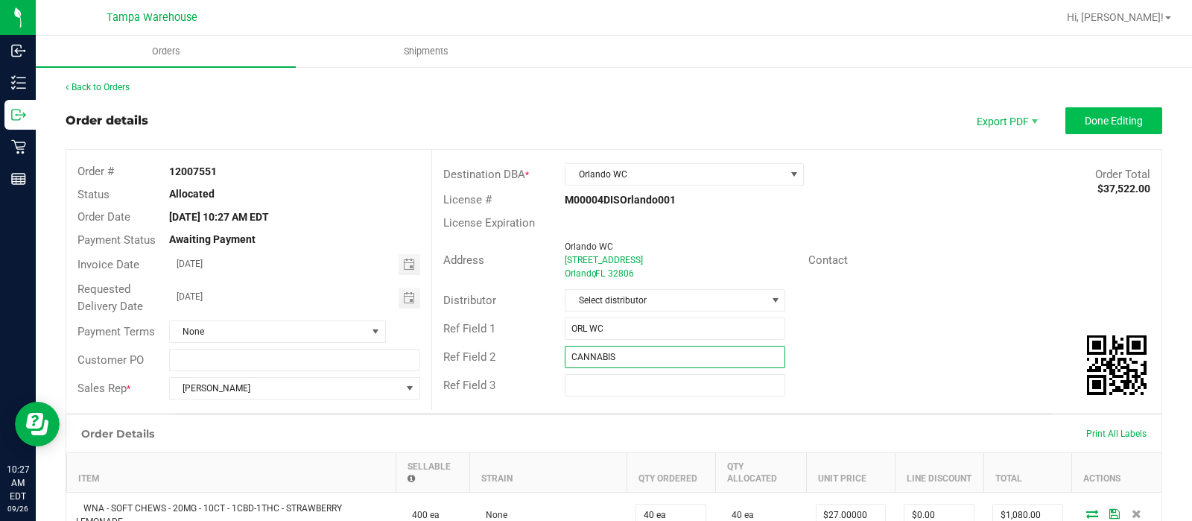
type input "CANNABIS"
click at [1067, 113] on button "Done Editing" at bounding box center [1114, 120] width 97 height 27
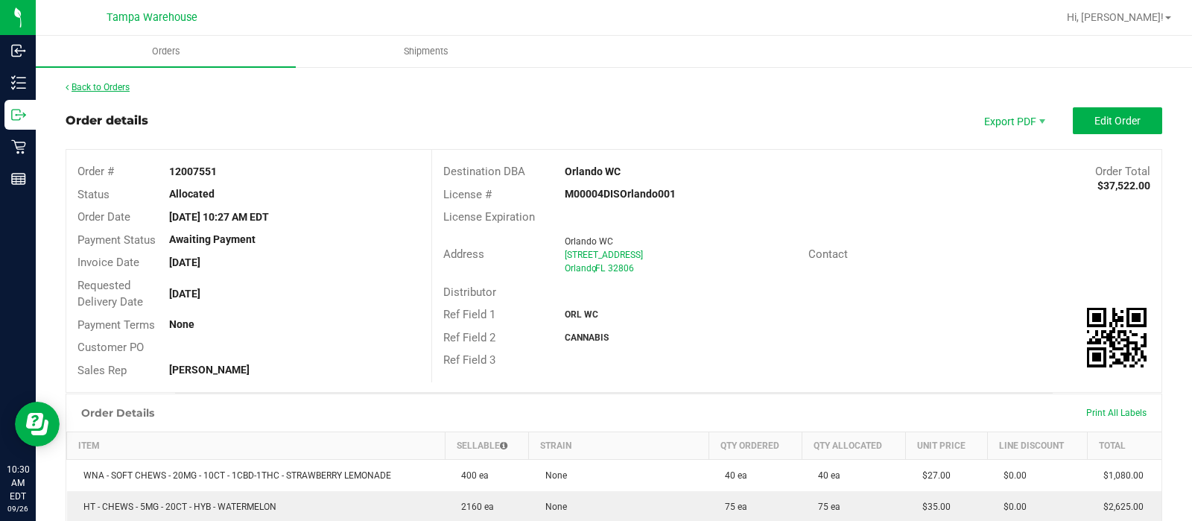
click at [130, 82] on link "Back to Orders" at bounding box center [98, 87] width 64 height 10
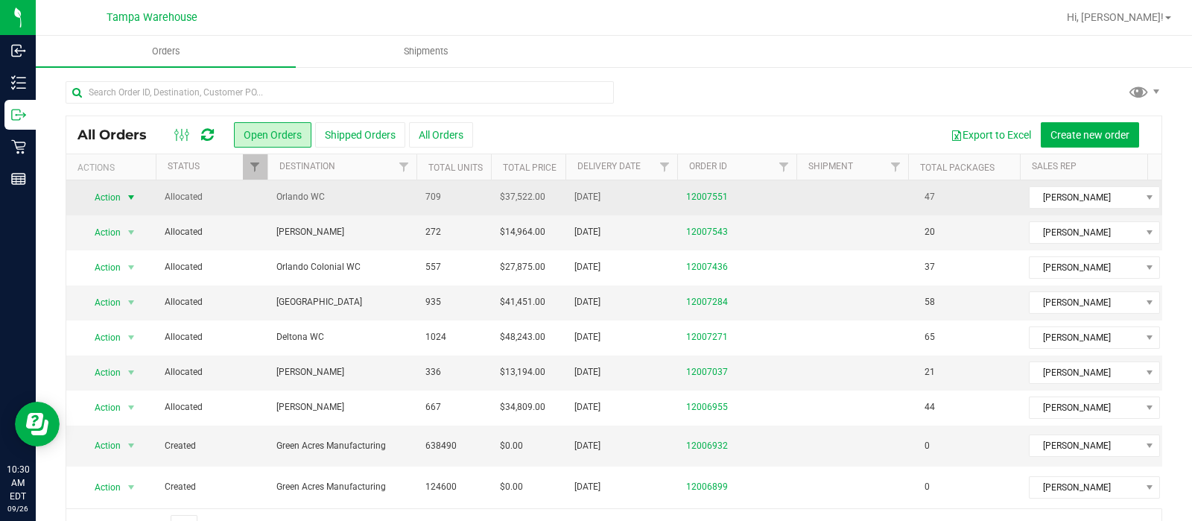
click at [121, 195] on span "Action" at bounding box center [101, 197] width 40 height 21
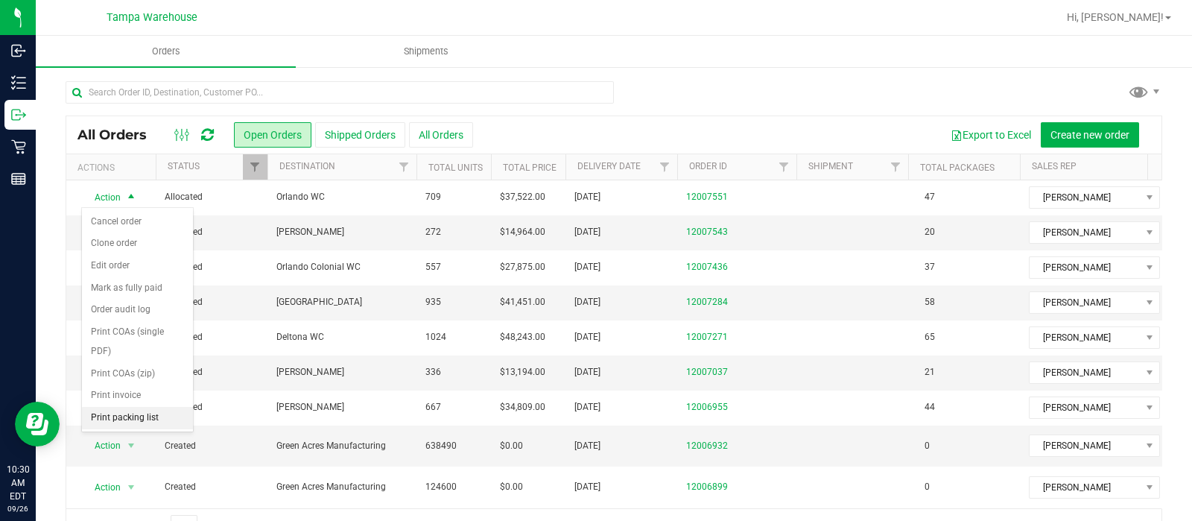
click at [122, 411] on li "Print packing list" at bounding box center [137, 418] width 111 height 22
